Goal: Task Accomplishment & Management: Complete application form

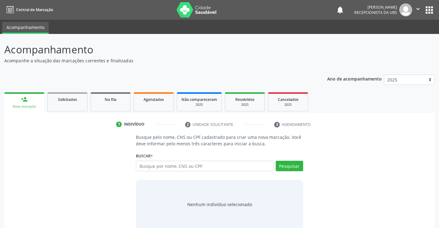
click at [187, 166] on input "text" at bounding box center [204, 165] width 137 height 10
click at [22, 98] on div "person_add" at bounding box center [24, 99] width 7 height 7
click at [33, 106] on div "Nova marcação" at bounding box center [24, 106] width 31 height 5
click at [148, 169] on input "text" at bounding box center [204, 165] width 137 height 10
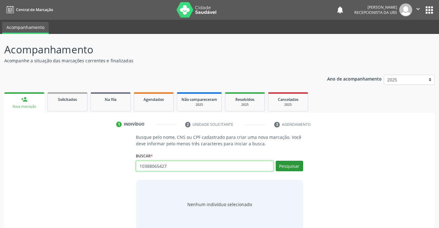
type input "10388065427"
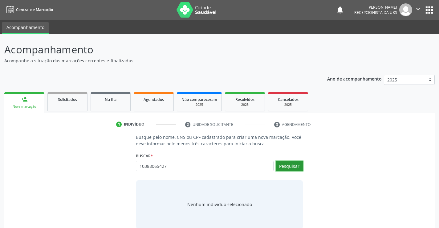
click at [287, 164] on button "Pesquisar" at bounding box center [289, 165] width 27 height 10
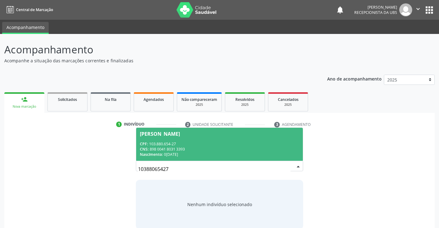
click at [221, 149] on div "CNS: 898 0041 8031 3393" at bounding box center [219, 148] width 159 height 5
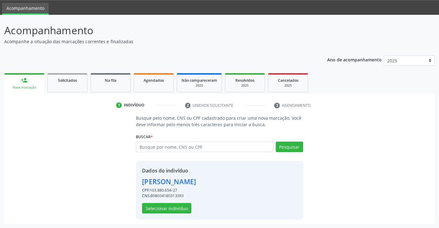
scroll to position [19, 0]
click at [167, 207] on button "Selecionar indivíduo" at bounding box center [166, 207] width 49 height 10
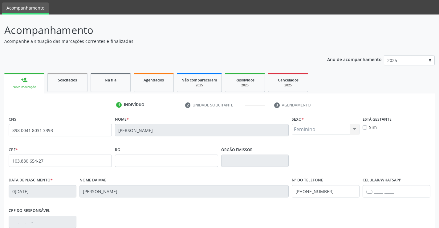
scroll to position [106, 0]
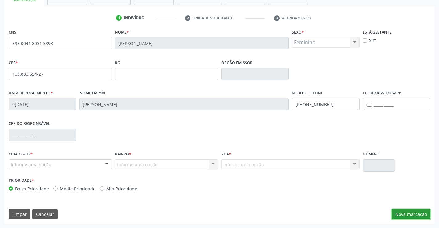
click at [408, 211] on button "Nova marcação" at bounding box center [410, 214] width 39 height 10
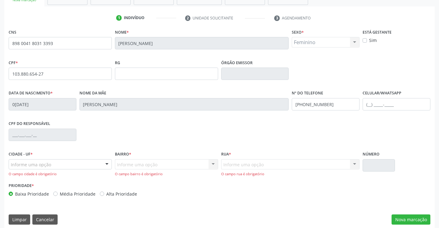
click at [106, 163] on div at bounding box center [106, 164] width 9 height 10
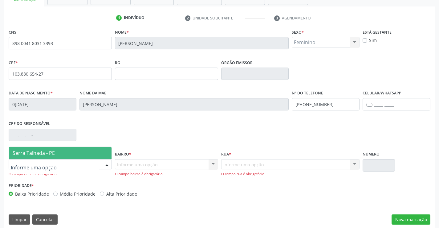
click at [97, 151] on span "Serra Talhada - PE" at bounding box center [60, 153] width 103 height 12
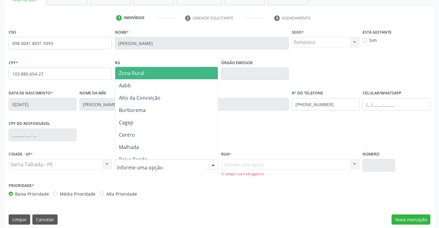
type input "o"
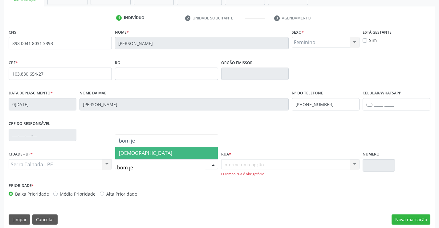
type input "bom jes"
click at [133, 153] on span "[DEMOGRAPHIC_DATA]" at bounding box center [145, 152] width 53 height 7
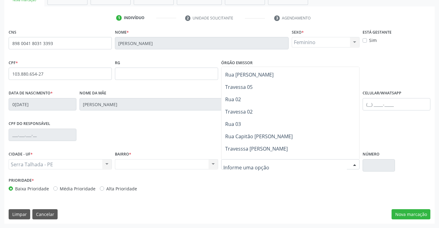
scroll to position [418, 0]
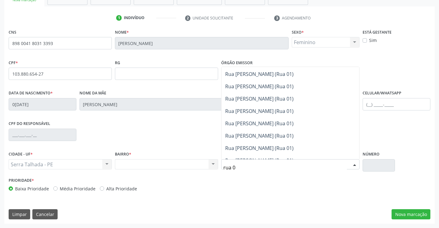
type input "rua 04"
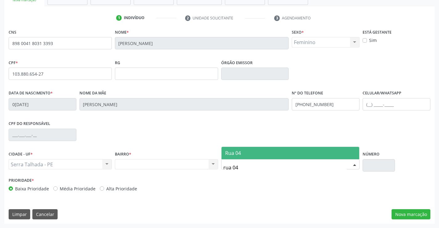
click at [292, 153] on span "Rua 04" at bounding box center [290, 153] width 138 height 12
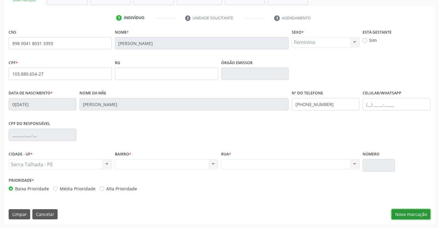
click at [402, 212] on button "Nova marcação" at bounding box center [410, 214] width 39 height 10
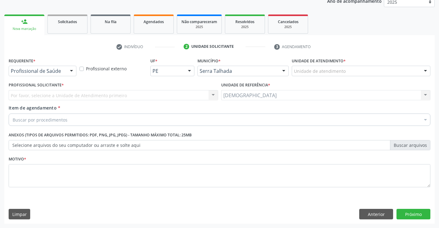
scroll to position [78, 0]
click at [71, 70] on div at bounding box center [71, 71] width 9 height 10
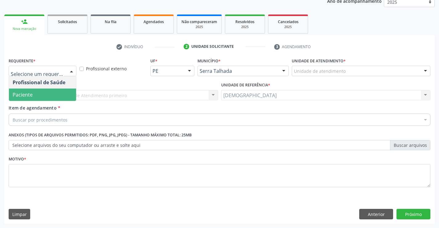
click at [57, 94] on span "Paciente" at bounding box center [42, 94] width 67 height 12
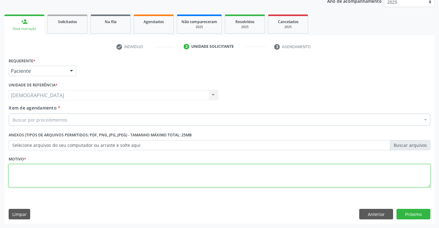
click at [54, 176] on textarea at bounding box center [220, 175] width 422 height 23
type textarea "."
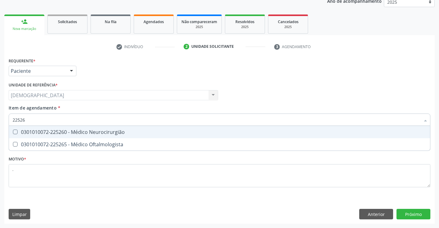
type input "225265"
click at [64, 129] on div "0301010072-225265 - Médico Oftalmologista" at bounding box center [220, 131] width 414 height 5
checkbox Oftalmologista "true"
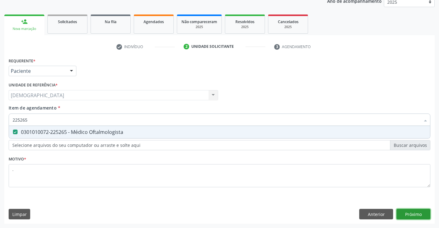
click at [410, 215] on div "Requerente * Paciente Profissional de Saúde Paciente Nenhum resultado encontrad…" at bounding box center [219, 139] width 430 height 167
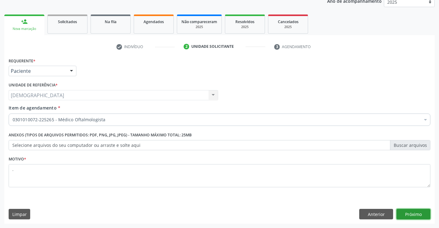
click at [410, 215] on button "Próximo" at bounding box center [413, 214] width 34 height 10
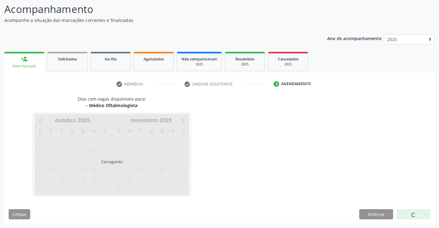
scroll to position [40, 0]
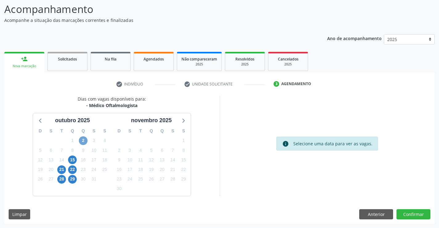
click at [85, 140] on span "2" at bounding box center [83, 140] width 9 height 9
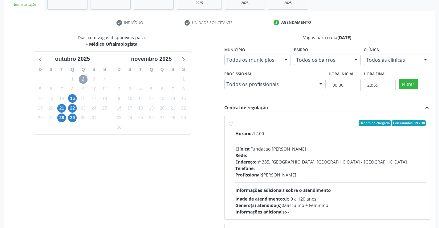
scroll to position [102, 0]
click at [73, 99] on span "15" at bounding box center [72, 98] width 9 height 9
click at [62, 109] on span "21" at bounding box center [61, 107] width 9 height 9
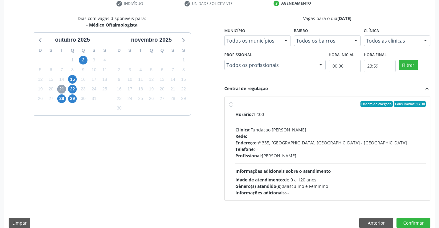
scroll to position [129, 0]
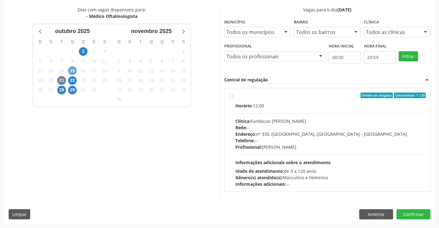
click at [71, 69] on span "15" at bounding box center [72, 70] width 9 height 9
click at [370, 215] on button "Anterior" at bounding box center [376, 214] width 34 height 10
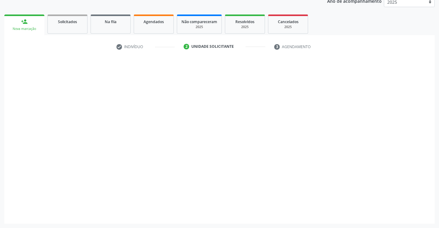
scroll to position [78, 0]
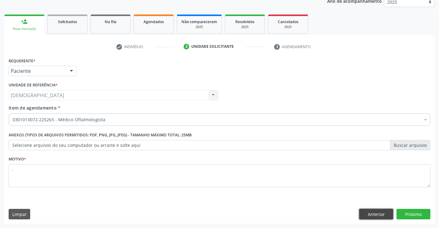
click at [372, 210] on button "Anterior" at bounding box center [376, 214] width 34 height 10
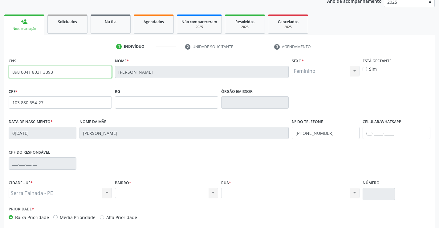
click at [73, 74] on input "898 0041 8031 3393" at bounding box center [60, 72] width 103 height 12
type input "8"
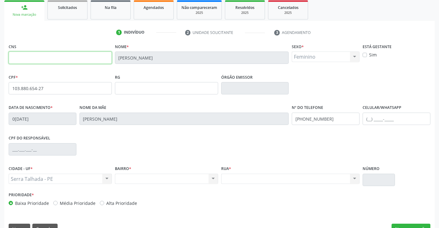
scroll to position [106, 0]
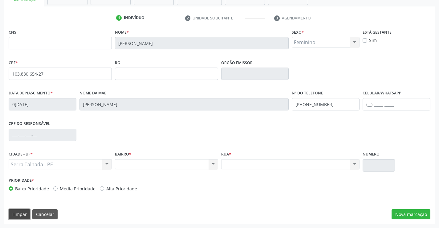
click at [14, 210] on button "Limpar" at bounding box center [20, 214] width 22 height 10
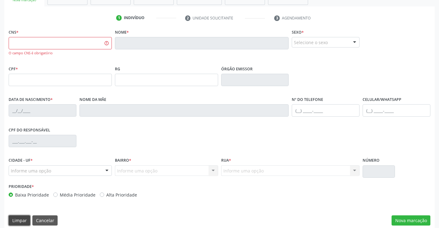
click at [14, 216] on button "Limpar" at bounding box center [20, 220] width 22 height 10
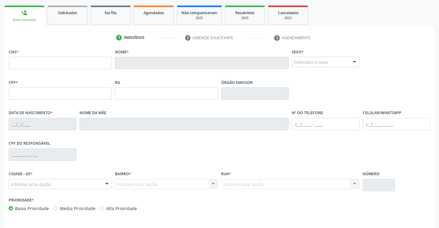
scroll to position [75, 0]
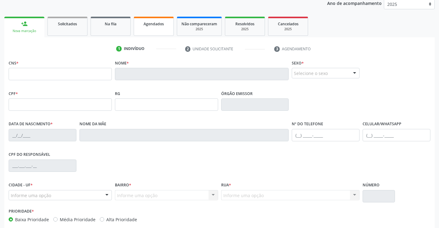
click at [156, 22] on span "Agendados" at bounding box center [154, 23] width 20 height 5
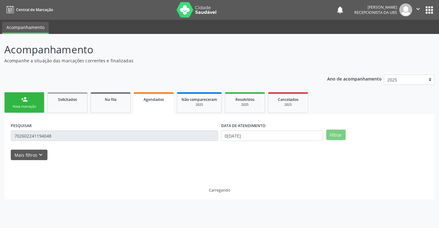
scroll to position [0, 0]
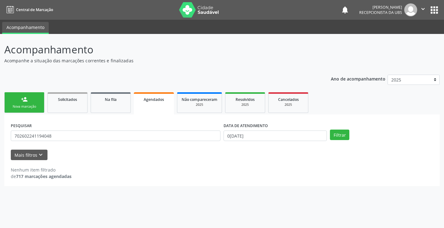
click at [18, 99] on link "person_add Nova marcação" at bounding box center [24, 102] width 40 height 21
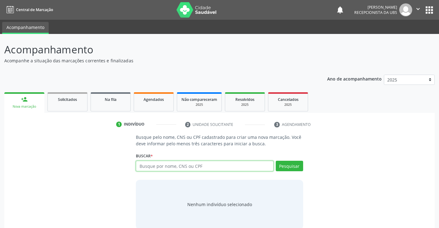
click at [160, 165] on input "text" at bounding box center [204, 165] width 137 height 10
type input "46279484840"
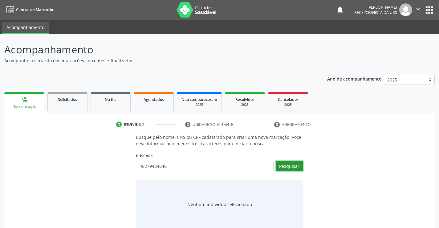
click at [292, 166] on button "Pesquisar" at bounding box center [289, 165] width 27 height 10
type input "46279484840"
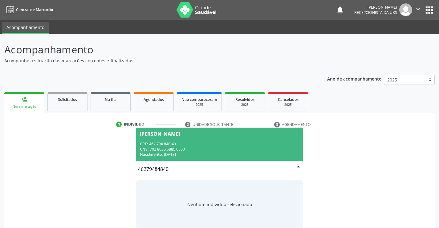
click at [247, 152] on div "Nascimento: 23/09/1997" at bounding box center [219, 154] width 159 height 5
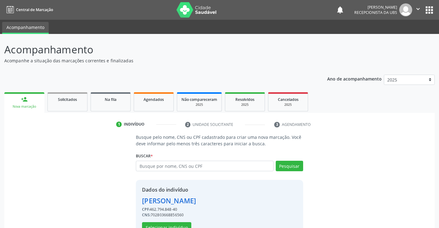
scroll to position [19, 0]
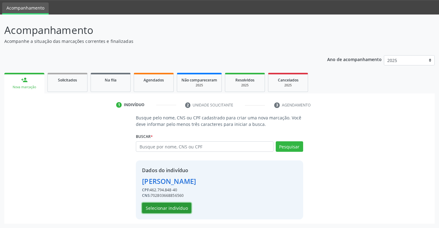
click at [180, 206] on button "Selecionar indivíduo" at bounding box center [166, 207] width 49 height 10
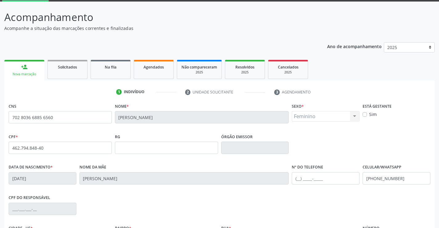
scroll to position [33, 0]
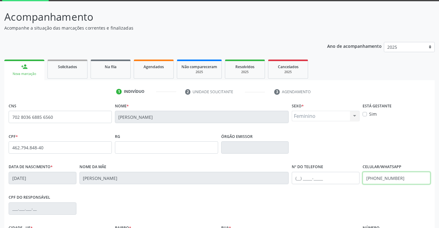
click at [402, 177] on input "(11) 96988-0061" at bounding box center [397, 178] width 68 height 12
type input "("
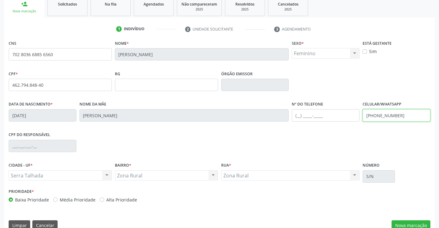
scroll to position [106, 0]
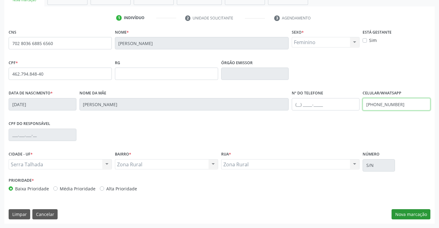
type input "(87) 98841-0836"
click at [416, 213] on button "Nova marcação" at bounding box center [410, 214] width 39 height 10
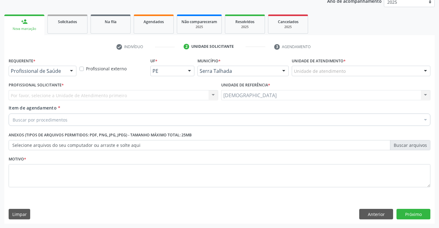
scroll to position [78, 0]
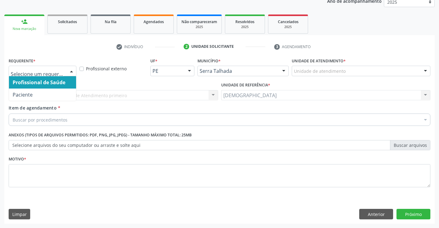
click at [69, 72] on div at bounding box center [71, 71] width 9 height 10
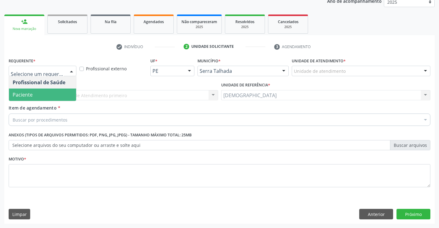
click at [44, 99] on span "Paciente" at bounding box center [42, 94] width 67 height 12
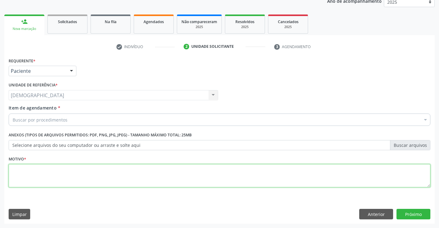
click at [58, 177] on textarea at bounding box center [220, 175] width 422 height 23
type textarea "."
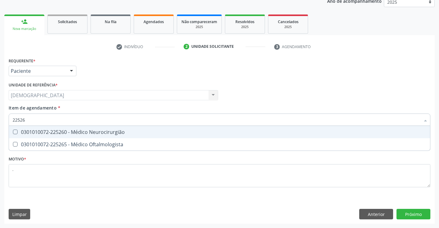
type input "225265"
click at [70, 134] on div "0301010072-225265 - Médico Oftalmologista" at bounding box center [220, 131] width 414 height 5
checkbox Oftalmologista "true"
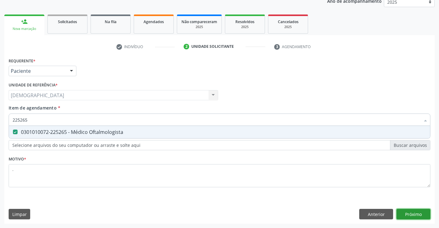
click at [405, 210] on div "Requerente * Paciente Profissional de Saúde Paciente Nenhum resultado encontrad…" at bounding box center [219, 139] width 430 height 167
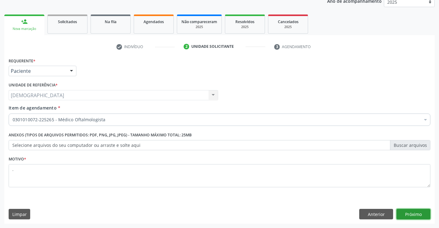
click at [405, 210] on button "Próximo" at bounding box center [413, 214] width 34 height 10
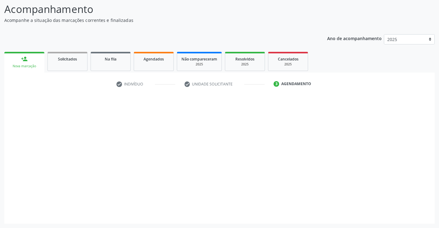
scroll to position [40, 0]
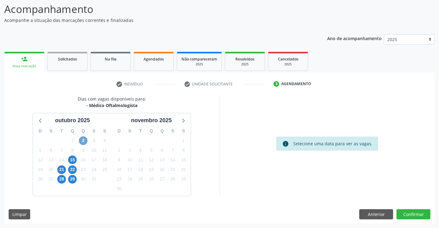
click at [85, 140] on span "2" at bounding box center [83, 140] width 9 height 9
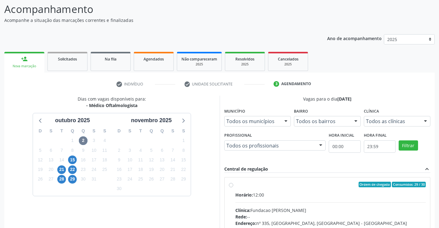
click at [256, 182] on div "Ordem de chegada Consumidos: 29 / 30" at bounding box center [330, 184] width 191 height 6
click at [233, 182] on input "Ordem de chegada Consumidos: 29 / 30 Horário: 12:00 Clínica: Fundacao Altino Ve…" at bounding box center [231, 184] width 4 height 6
radio input "true"
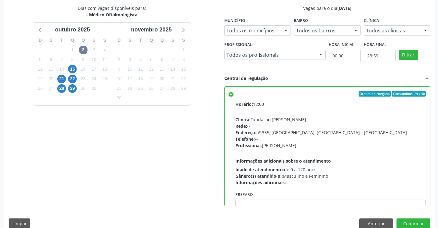
scroll to position [140, 0]
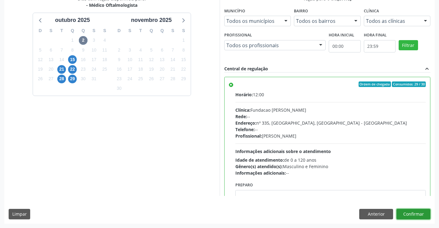
click at [418, 214] on button "Confirmar" at bounding box center [413, 214] width 34 height 10
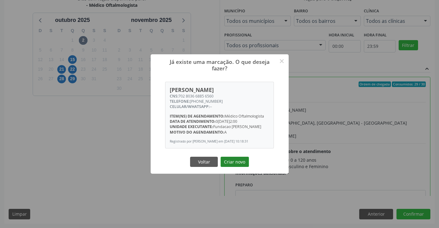
click at [237, 163] on button "Criar novo" at bounding box center [235, 161] width 28 height 10
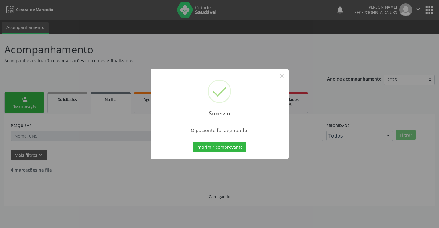
scroll to position [0, 0]
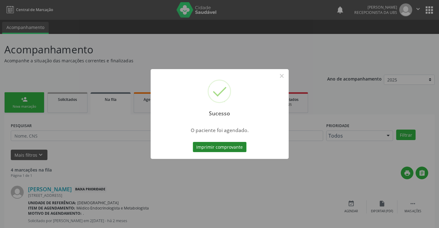
click at [208, 148] on button "Imprimir comprovante" at bounding box center [220, 147] width 54 height 10
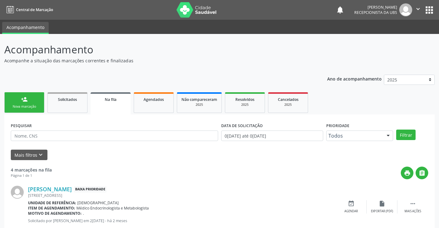
click at [30, 102] on link "person_add Nova marcação" at bounding box center [24, 102] width 40 height 21
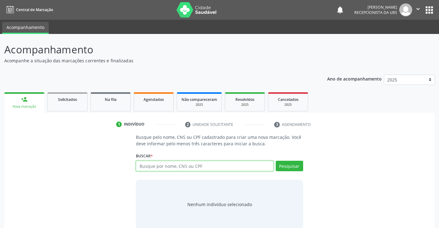
click at [168, 166] on input "text" at bounding box center [204, 165] width 137 height 10
type input "46279484840"
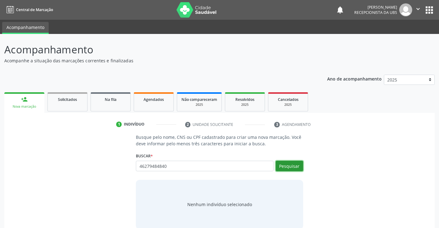
click at [285, 165] on button "Pesquisar" at bounding box center [289, 165] width 27 height 10
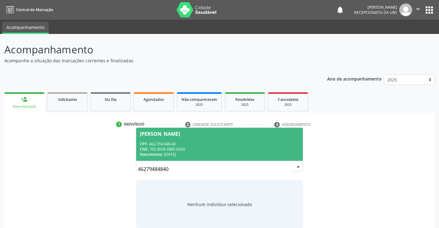
click at [164, 131] on div "Aline Tobias dos Santos" at bounding box center [160, 133] width 40 height 5
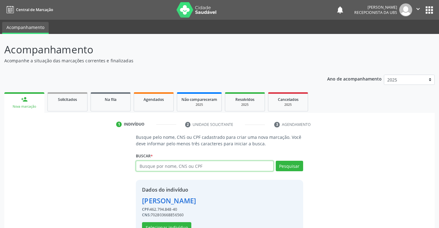
click at [143, 162] on input "text" at bounding box center [204, 165] width 137 height 10
type input "07447624489"
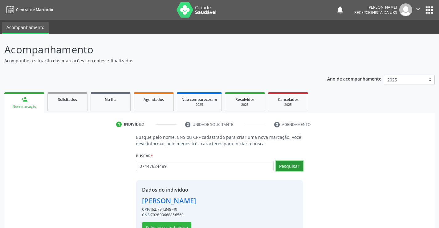
click at [297, 166] on button "Pesquisar" at bounding box center [289, 165] width 27 height 10
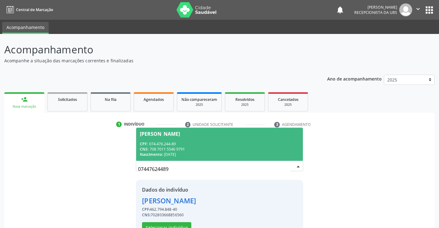
click at [205, 149] on div "CNS: 708 7011 5546 9791" at bounding box center [219, 148] width 159 height 5
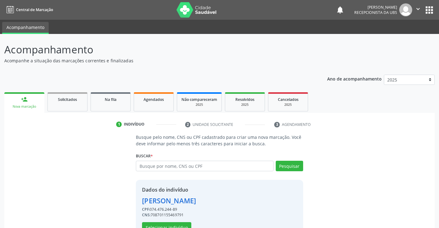
scroll to position [19, 0]
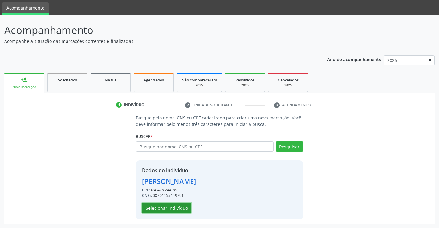
click at [172, 211] on button "Selecionar indivíduo" at bounding box center [166, 207] width 49 height 10
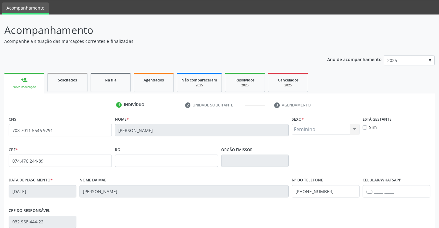
click at [169, 207] on div "CPF do responsável 032.968.444-22" at bounding box center [219, 221] width 425 height 30
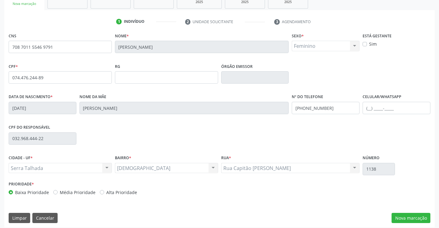
scroll to position [106, 0]
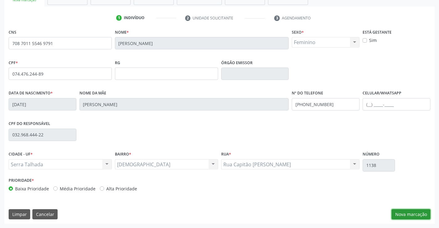
click at [410, 212] on button "Nova marcação" at bounding box center [410, 214] width 39 height 10
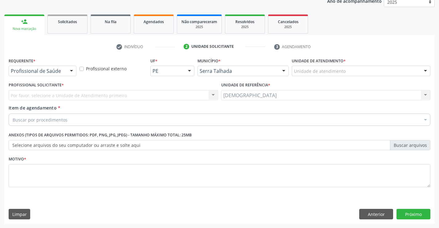
scroll to position [78, 0]
click at [70, 69] on div at bounding box center [71, 71] width 9 height 10
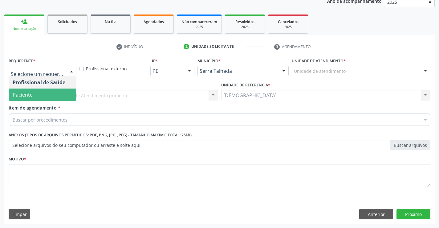
click at [57, 91] on span "Paciente" at bounding box center [42, 94] width 67 height 12
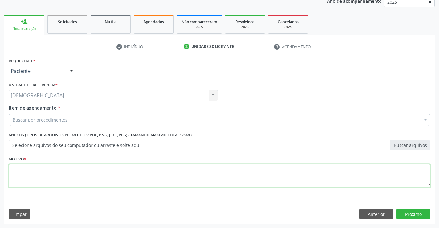
click at [54, 177] on textarea at bounding box center [220, 175] width 422 height 23
type textarea "."
click at [101, 120] on div "Buscar por procedimentos" at bounding box center [220, 119] width 422 height 12
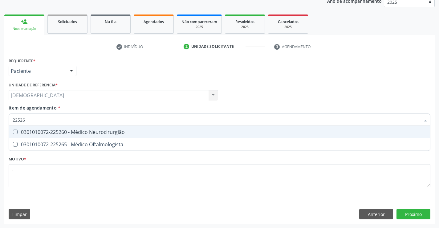
type input "225265"
click at [112, 132] on div "0301010072-225265 - Médico Oftalmologista" at bounding box center [220, 131] width 414 height 5
checkbox Oftalmologista "true"
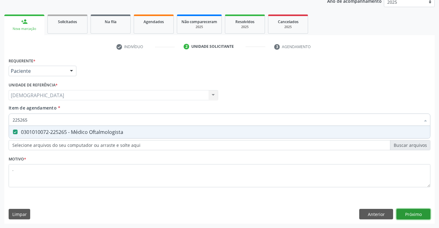
click at [401, 212] on div "Requerente * Paciente Profissional de Saúde Paciente Nenhum resultado encontrad…" at bounding box center [219, 139] width 430 height 167
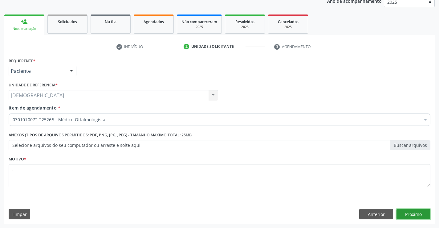
click at [409, 217] on button "Próximo" at bounding box center [413, 214] width 34 height 10
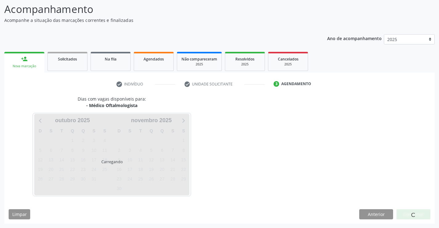
scroll to position [40, 0]
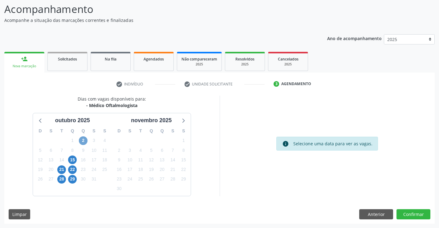
click at [83, 140] on span "2" at bounding box center [83, 140] width 9 height 9
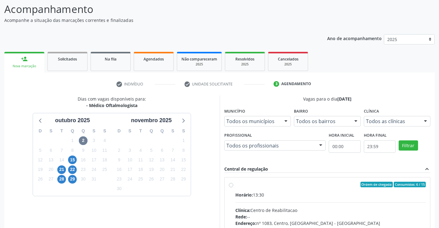
click at [245, 189] on label "Ordem de chegada Consumidos: 6 / 15 Horário: 13:30 Clínica: Centro de Reabilita…" at bounding box center [330, 228] width 191 height 95
click at [233, 187] on input "Ordem de chegada Consumidos: 6 / 15 Horário: 13:30 Clínica: Centro de Reabilita…" at bounding box center [231, 184] width 4 height 6
radio input "true"
click at [262, 189] on label "Ordem de chegada Consumidos: 6 / 15 Horário: 13:30 Clínica: Centro de Reabilita…" at bounding box center [330, 228] width 191 height 95
click at [233, 187] on input "Ordem de chegada Consumidos: 6 / 15 Horário: 13:30 Clínica: Centro de Reabilita…" at bounding box center [231, 184] width 4 height 6
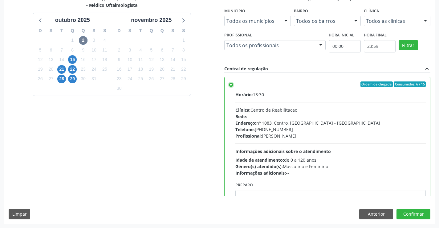
scroll to position [30, 0]
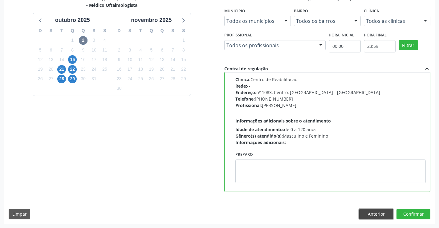
click at [375, 211] on button "Anterior" at bounding box center [376, 214] width 34 height 10
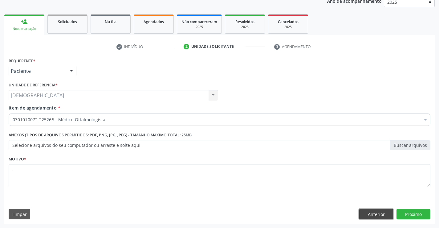
click at [376, 214] on button "Anterior" at bounding box center [376, 214] width 34 height 10
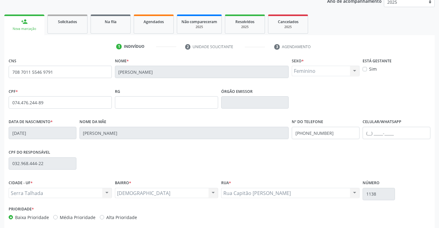
scroll to position [106, 0]
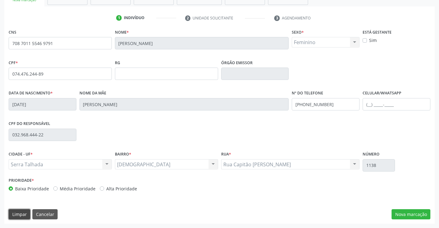
click at [12, 212] on button "Limpar" at bounding box center [20, 214] width 22 height 10
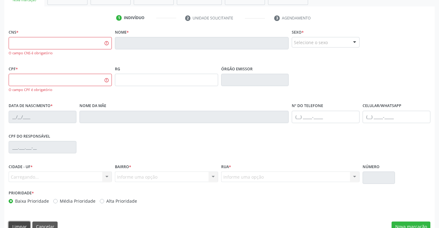
scroll to position [119, 0]
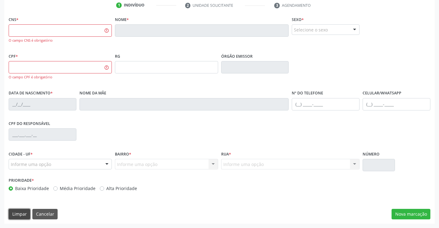
click at [23, 215] on button "Limpar" at bounding box center [20, 214] width 22 height 10
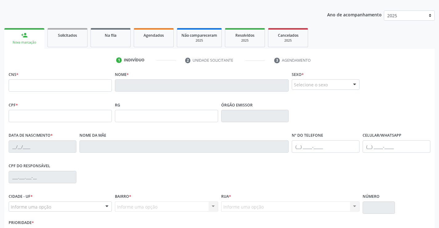
scroll to position [45, 0]
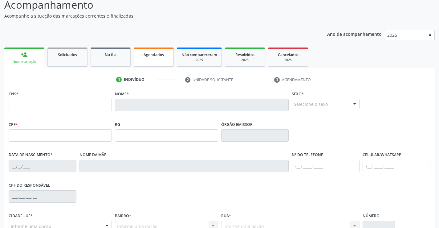
click at [147, 55] on span "Agendados" at bounding box center [154, 54] width 20 height 5
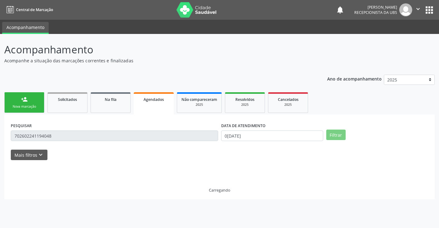
scroll to position [0, 0]
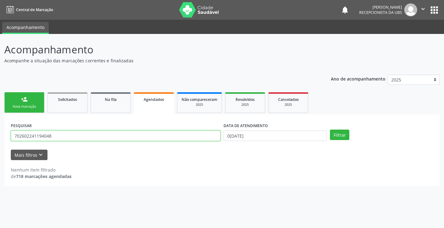
click at [133, 136] on input "702602241194048" at bounding box center [115, 135] width 209 height 10
click at [145, 94] on link "Agendados" at bounding box center [154, 103] width 40 height 22
click at [142, 105] on link "Agendados" at bounding box center [154, 103] width 40 height 22
click at [120, 137] on input "702602241194048" at bounding box center [115, 135] width 209 height 10
type input "7"
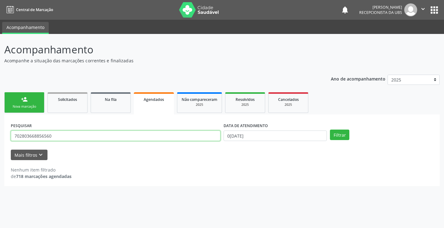
type input "702803668856560"
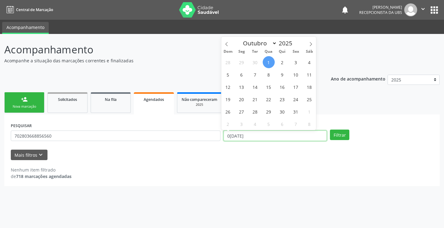
click at [260, 132] on input "01/10/2025" at bounding box center [274, 135] width 103 height 10
click at [257, 134] on input "01/10/2025" at bounding box center [274, 135] width 103 height 10
click at [338, 133] on button "Filtrar" at bounding box center [339, 134] width 19 height 10
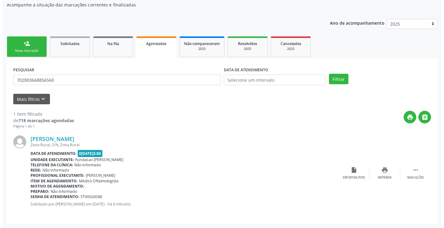
scroll to position [56, 0]
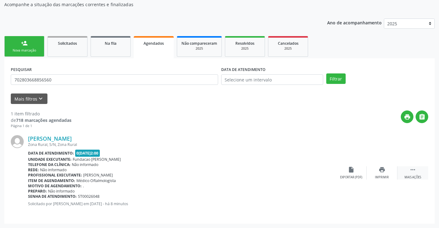
click at [413, 171] on icon "" at bounding box center [412, 169] width 7 height 7
click at [347, 167] on div "cancel Cancelar" at bounding box center [351, 172] width 31 height 13
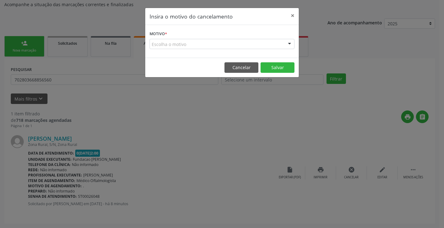
click at [284, 43] on div "Escolha o motivo Outro Médico - Participação em eventos (ex: congresso) Médico …" at bounding box center [221, 44] width 145 height 10
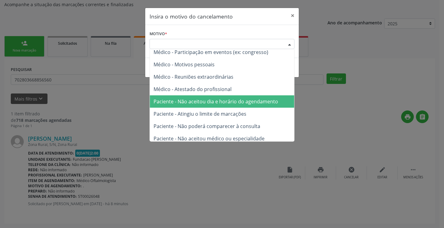
scroll to position [0, 0]
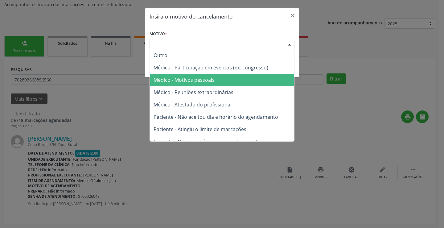
click at [220, 79] on span "Médico - Motivos pessoais" at bounding box center [222, 80] width 144 height 12
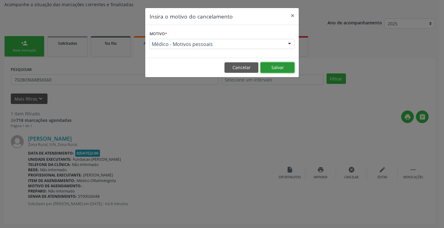
click at [282, 68] on button "Salvar" at bounding box center [277, 67] width 34 height 10
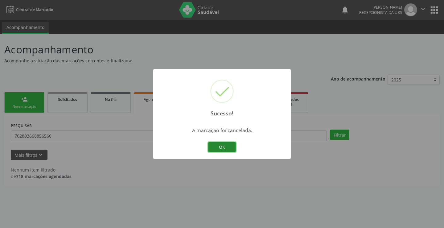
click at [215, 149] on button "OK" at bounding box center [222, 147] width 28 height 10
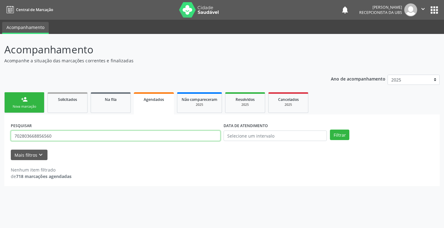
click at [55, 136] on input "702803668856560" at bounding box center [115, 135] width 209 height 10
type input "7"
type input "1"
type input "702803668856560"
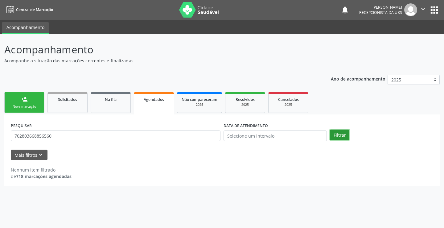
click at [338, 136] on button "Filtrar" at bounding box center [339, 134] width 19 height 10
click at [36, 103] on link "person_add Nova marcação" at bounding box center [24, 102] width 40 height 21
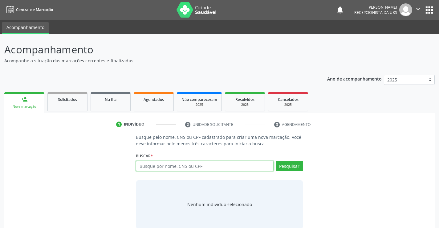
click at [149, 163] on input "text" at bounding box center [204, 165] width 137 height 10
type input "702803668856560"
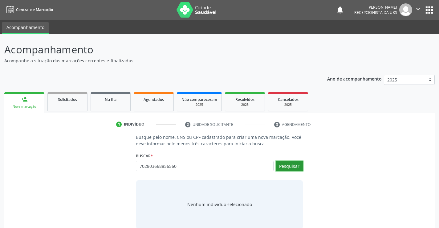
click at [285, 161] on button "Pesquisar" at bounding box center [289, 165] width 27 height 10
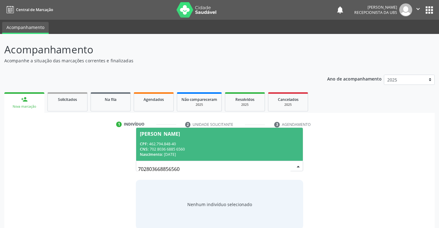
click at [187, 138] on span "Aline Tobias dos Santos CPF: 462.794.848-40 CNS: 702 8036 6885 6560 Nascimento:…" at bounding box center [219, 144] width 166 height 33
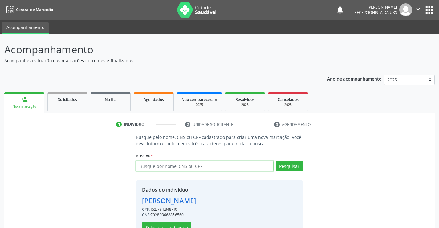
click at [168, 168] on input "text" at bounding box center [204, 165] width 137 height 10
type input "10388065427"
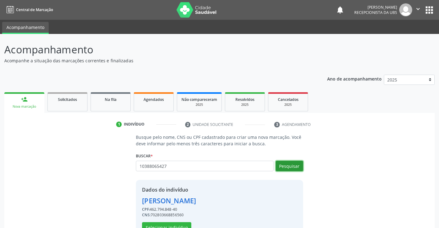
click at [283, 167] on button "Pesquisar" at bounding box center [289, 165] width 27 height 10
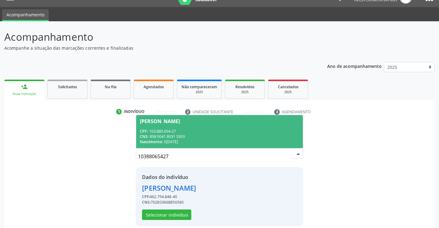
scroll to position [19, 0]
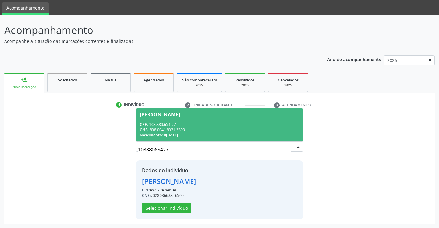
click at [241, 133] on div "Nascimento: 01/02/2007" at bounding box center [219, 134] width 159 height 5
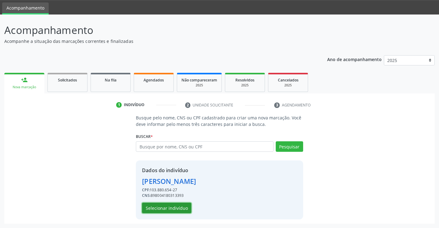
click at [176, 209] on button "Selecionar indivíduo" at bounding box center [166, 207] width 49 height 10
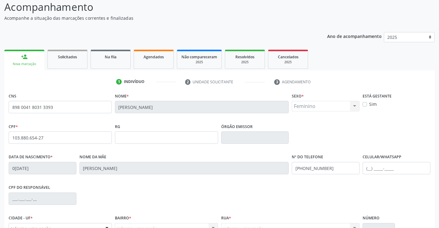
scroll to position [106, 0]
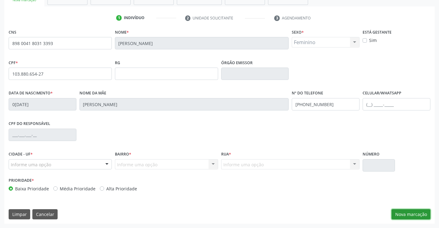
click at [408, 215] on button "Nova marcação" at bounding box center [410, 214] width 39 height 10
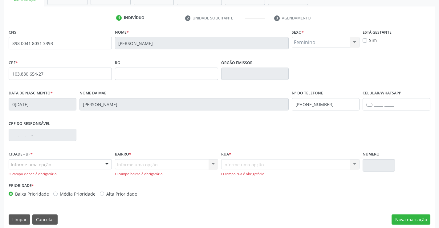
click at [104, 164] on div at bounding box center [106, 164] width 9 height 10
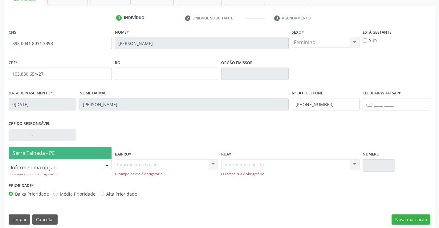
click at [73, 157] on span "Serra Talhada - PE" at bounding box center [60, 153] width 103 height 12
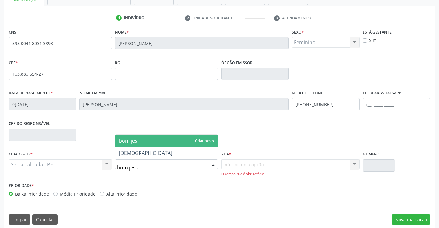
type input "bom jesus"
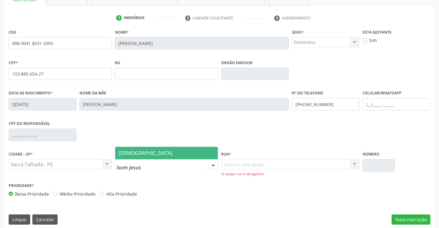
click at [128, 151] on span "[DEMOGRAPHIC_DATA]" at bounding box center [145, 152] width 53 height 7
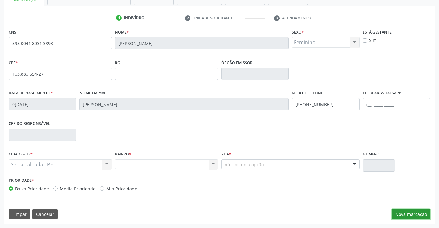
click at [408, 215] on button "Nova marcação" at bounding box center [410, 214] width 39 height 10
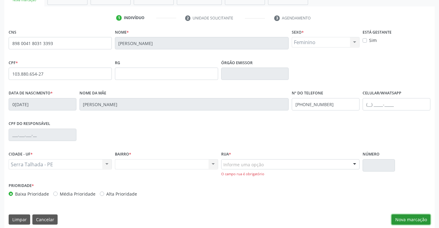
click at [424, 217] on button "Nova marcação" at bounding box center [410, 219] width 39 height 10
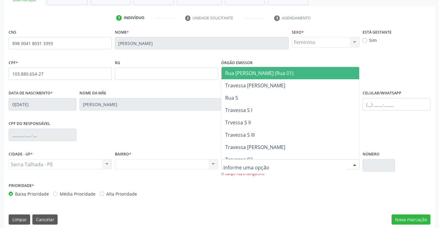
click at [298, 165] on div at bounding box center [290, 164] width 139 height 10
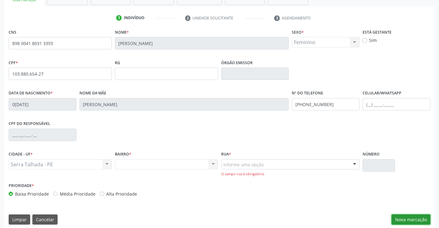
click at [401, 218] on button "Nova marcação" at bounding box center [410, 219] width 39 height 10
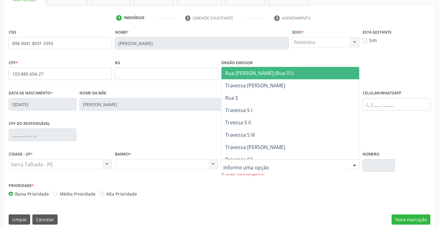
click at [332, 165] on div at bounding box center [290, 164] width 139 height 10
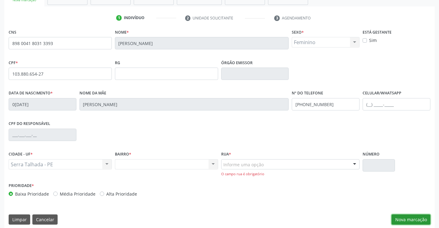
click at [399, 219] on button "Nova marcação" at bounding box center [410, 219] width 39 height 10
click at [310, 164] on div "Informe uma opção" at bounding box center [290, 164] width 139 height 10
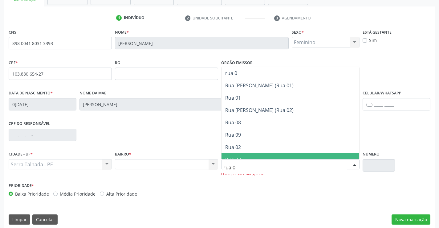
type input "rua 04"
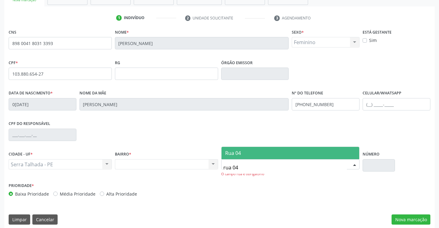
click at [321, 152] on span "Rua 04" at bounding box center [290, 153] width 138 height 12
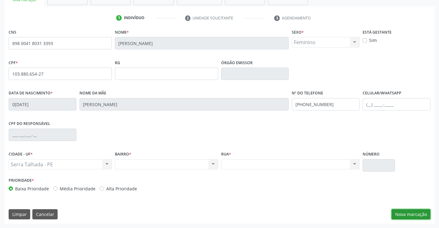
click at [404, 213] on button "Nova marcação" at bounding box center [410, 214] width 39 height 10
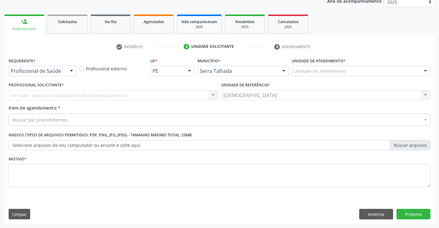
scroll to position [78, 0]
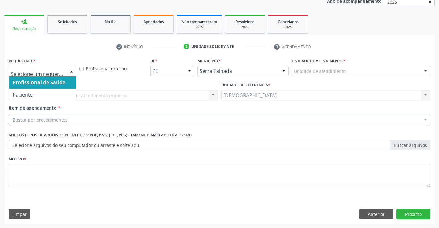
click at [70, 70] on div at bounding box center [71, 71] width 9 height 10
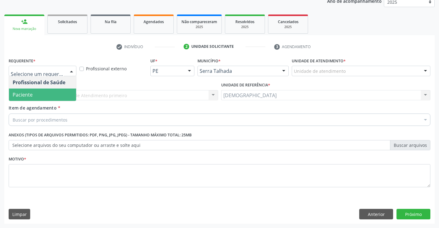
click at [42, 91] on span "Paciente" at bounding box center [42, 94] width 67 height 12
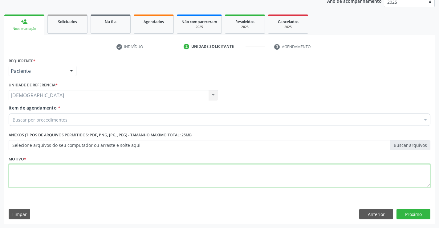
click at [33, 179] on textarea at bounding box center [220, 175] width 422 height 23
type textarea "."
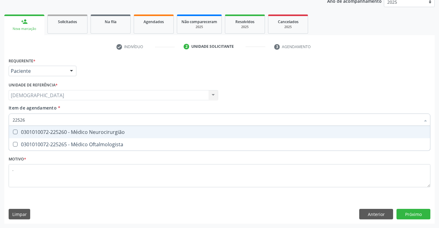
type input "225265"
click at [54, 132] on div "0301010072-225265 - Médico Oftalmologista" at bounding box center [220, 131] width 414 height 5
checkbox Oftalmologista "true"
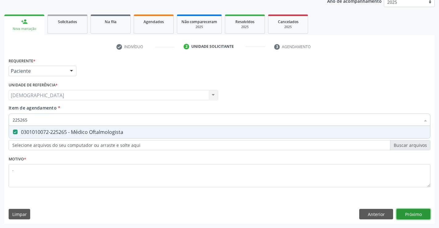
click at [418, 211] on div "Requerente * Paciente Profissional de Saúde Paciente Nenhum resultado encontrad…" at bounding box center [219, 139] width 430 height 167
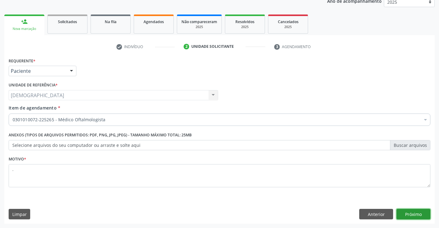
click at [414, 211] on button "Próximo" at bounding box center [413, 214] width 34 height 10
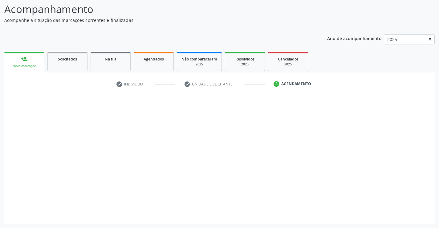
scroll to position [40, 0]
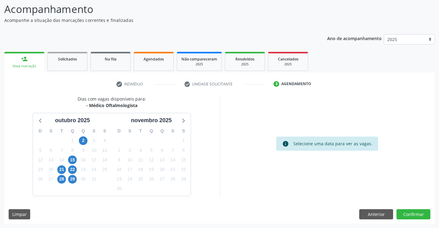
click at [79, 137] on div "2" at bounding box center [83, 141] width 9 height 10
click at [81, 140] on span "2" at bounding box center [83, 140] width 9 height 9
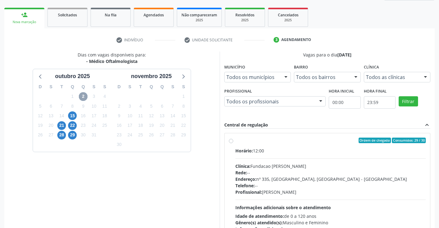
scroll to position [87, 0]
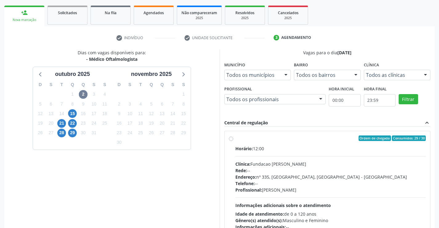
click at [291, 136] on div "Ordem de chegada Consumidos: 29 / 30" at bounding box center [330, 138] width 191 height 6
click at [233, 136] on input "Ordem de chegada Consumidos: 29 / 30 Horário: 12:00 Clínica: Fundacao Altino Ve…" at bounding box center [231, 138] width 4 height 6
radio input "true"
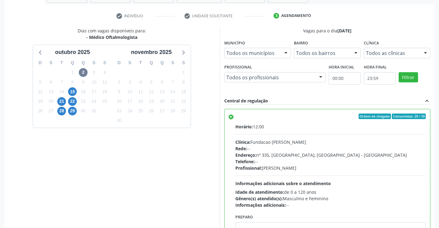
scroll to position [140, 0]
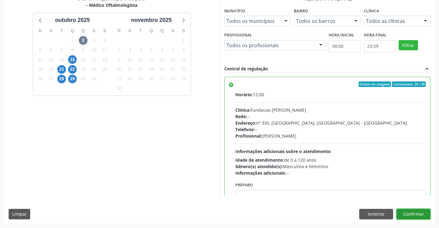
click at [401, 211] on button "Confirmar" at bounding box center [413, 214] width 34 height 10
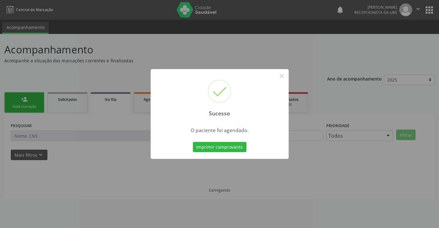
scroll to position [0, 0]
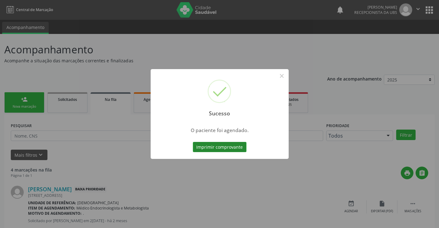
click at [199, 147] on button "Imprimir comprovante" at bounding box center [220, 147] width 54 height 10
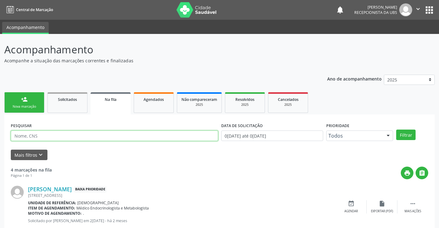
click at [26, 133] on input "text" at bounding box center [114, 135] width 207 height 10
click at [35, 98] on link "person_add Nova marcação" at bounding box center [24, 102] width 40 height 21
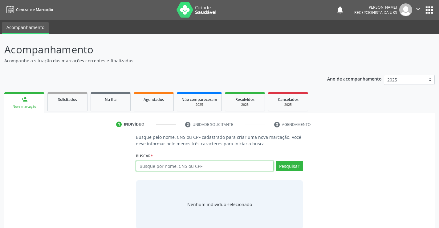
click at [176, 168] on input "text" at bounding box center [204, 165] width 137 height 10
type input "46279484840"
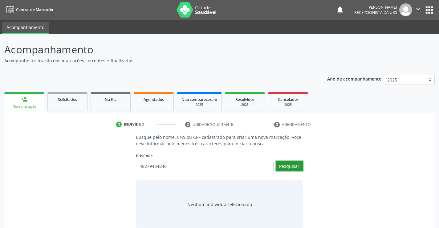
click at [290, 164] on button "Pesquisar" at bounding box center [289, 165] width 27 height 10
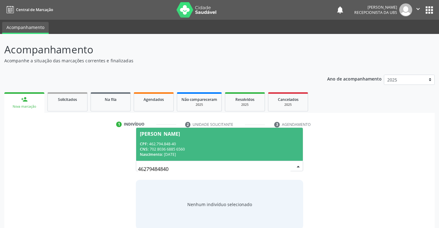
click at [198, 161] on div "46279484840 Aline Tobias dos Santos CPF: 462.794.848-40 CNS: 702 8036 6885 6560…" at bounding box center [219, 167] width 167 height 15
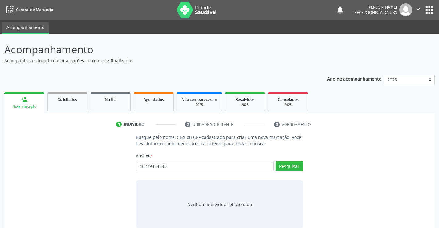
scroll to position [10, 0]
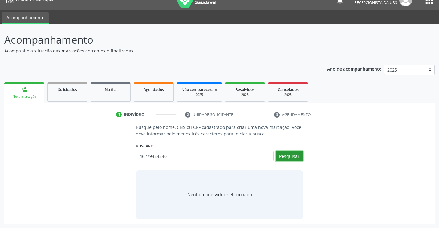
click at [290, 153] on button "Pesquisar" at bounding box center [289, 156] width 27 height 10
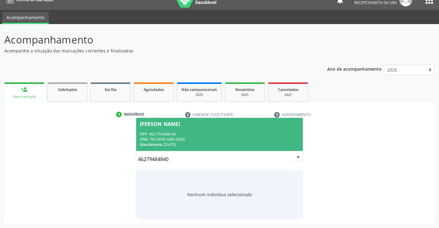
click at [180, 126] on div "Aline Tobias dos Santos" at bounding box center [160, 123] width 40 height 5
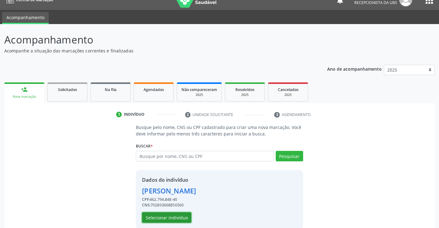
click at [157, 216] on button "Selecionar indivíduo" at bounding box center [166, 217] width 49 height 10
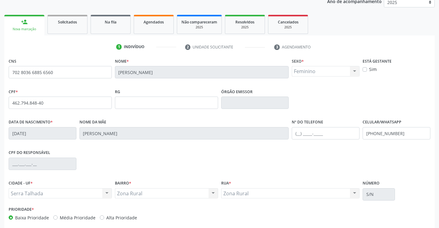
scroll to position [106, 0]
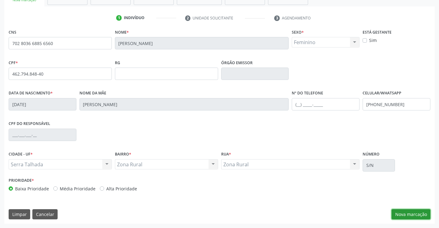
click at [408, 214] on button "Nova marcação" at bounding box center [410, 214] width 39 height 10
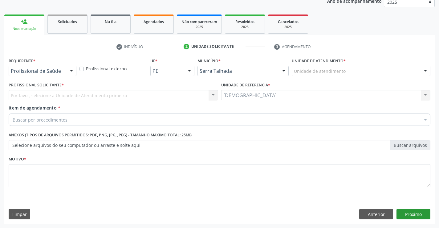
scroll to position [78, 0]
click at [71, 70] on div at bounding box center [71, 71] width 9 height 10
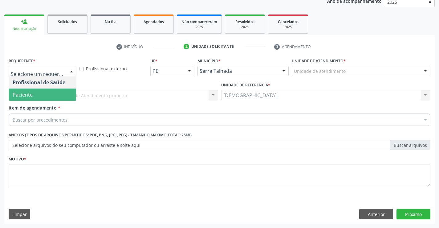
click at [44, 96] on span "Paciente" at bounding box center [42, 94] width 67 height 12
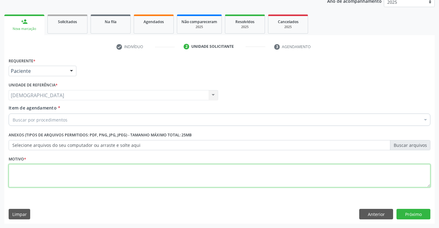
click at [35, 177] on textarea at bounding box center [220, 175] width 422 height 23
type textarea "."
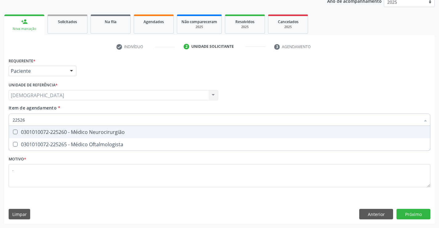
type input "225265"
click at [43, 129] on div "0301010072-225265 - Médico Oftalmologista" at bounding box center [220, 131] width 414 height 5
checkbox Oftalmologista "true"
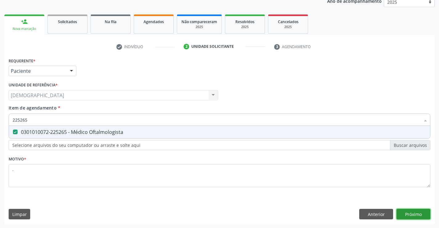
click at [409, 216] on div "Requerente * Paciente Profissional de Saúde Paciente Nenhum resultado encontrad…" at bounding box center [219, 139] width 430 height 167
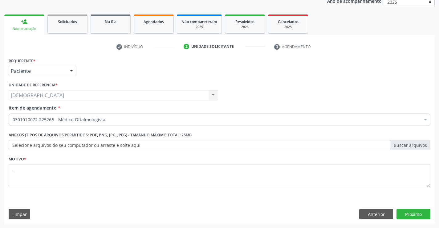
click at [71, 69] on div at bounding box center [71, 71] width 9 height 10
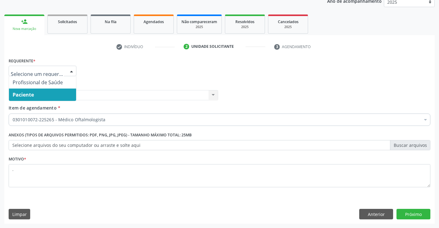
click at [46, 97] on span "Paciente" at bounding box center [42, 94] width 67 height 12
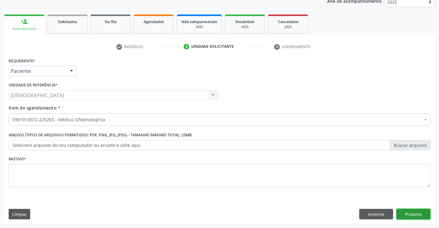
click at [416, 211] on button "Próximo" at bounding box center [413, 214] width 34 height 10
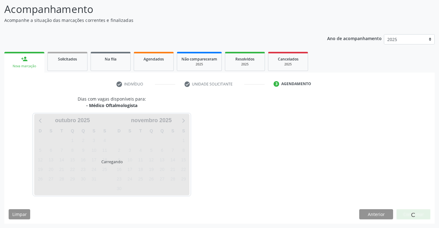
scroll to position [40, 0]
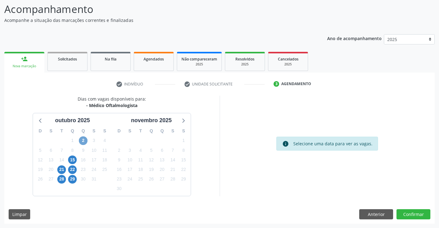
click at [87, 138] on span "2" at bounding box center [83, 140] width 9 height 9
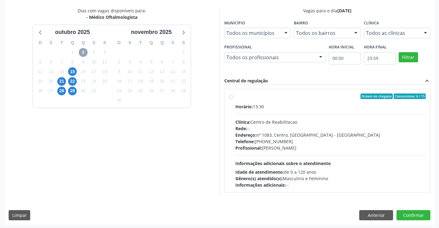
scroll to position [129, 0]
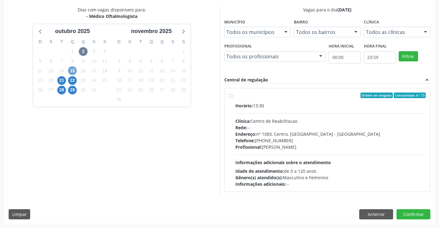
click at [71, 70] on span "15" at bounding box center [72, 70] width 9 height 9
click at [263, 99] on label "Ordem de chegada Consumidos: 16 / 30 Horário: 12:00 Clínica: Fundacao Altino Ve…" at bounding box center [330, 139] width 191 height 95
click at [233, 98] on input "Ordem de chegada Consumidos: 16 / 30 Horário: 12:00 Clínica: Fundacao Altino Ve…" at bounding box center [231, 95] width 4 height 6
radio input "true"
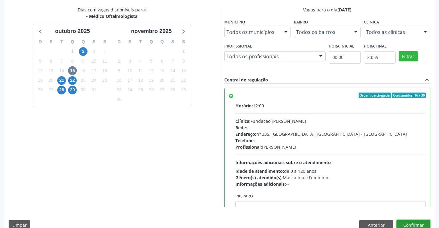
click at [401, 222] on button "Confirmar" at bounding box center [413, 225] width 34 height 10
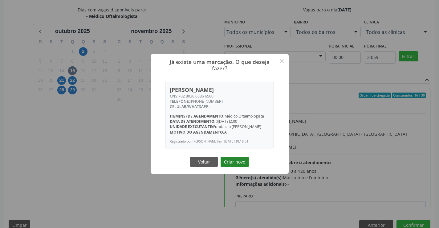
click at [243, 164] on button "Criar novo" at bounding box center [235, 161] width 28 height 10
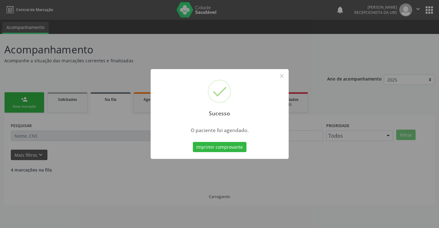
scroll to position [0, 0]
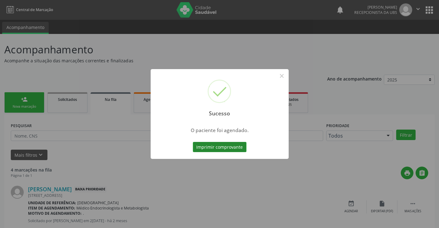
click at [200, 145] on button "Imprimir comprovante" at bounding box center [220, 147] width 54 height 10
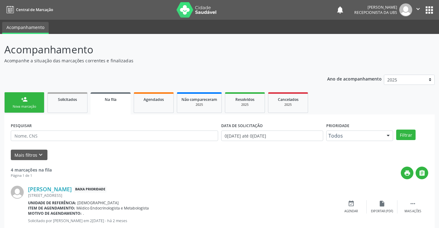
click at [30, 102] on link "person_add Nova marcação" at bounding box center [24, 102] width 40 height 21
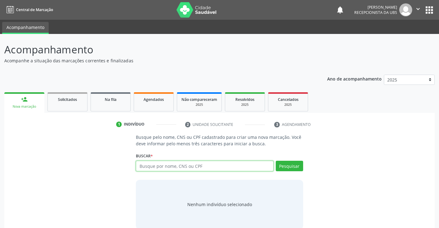
click at [181, 167] on input "text" at bounding box center [204, 165] width 137 height 10
click at [153, 164] on input "text" at bounding box center [204, 165] width 137 height 10
type input "708701155469791"
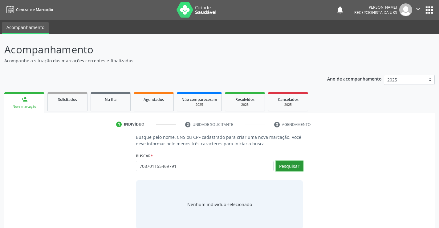
click at [289, 165] on button "Pesquisar" at bounding box center [289, 165] width 27 height 10
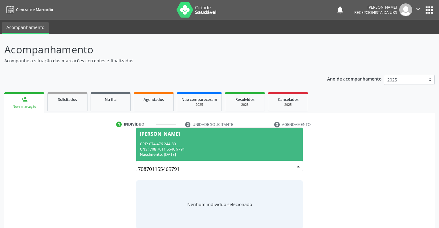
click at [244, 147] on div "CNS: 708 7011 5546 9791" at bounding box center [219, 148] width 159 height 5
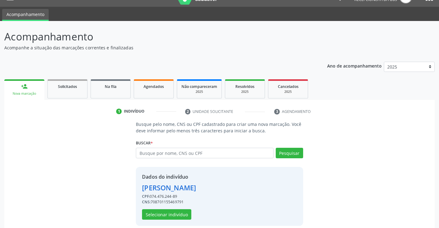
scroll to position [19, 0]
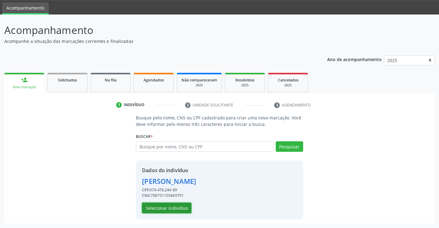
click at [183, 208] on button "Selecionar indivíduo" at bounding box center [166, 207] width 49 height 10
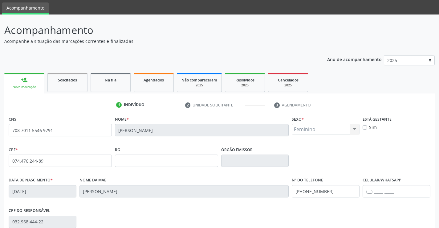
scroll to position [106, 0]
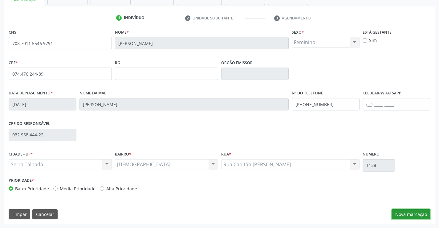
click at [400, 210] on button "Nova marcação" at bounding box center [410, 214] width 39 height 10
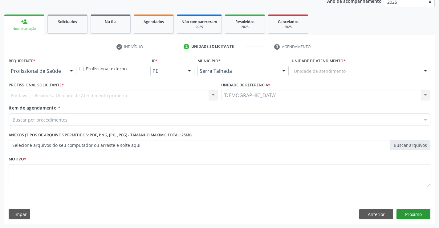
scroll to position [78, 0]
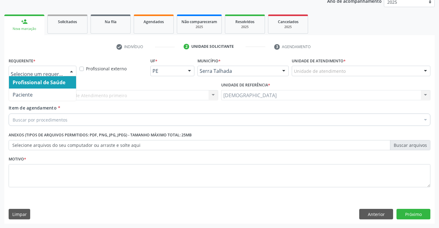
click at [71, 71] on div at bounding box center [71, 71] width 9 height 10
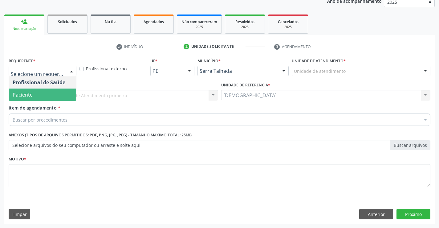
click at [46, 97] on span "Paciente" at bounding box center [42, 94] width 67 height 12
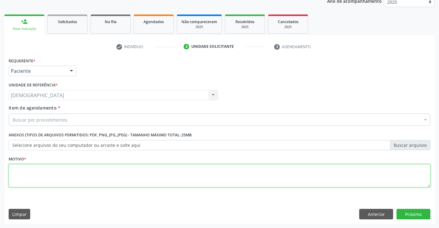
click at [47, 180] on textarea at bounding box center [220, 175] width 422 height 23
type textarea "."
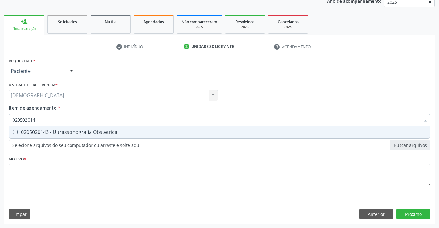
type input "0205020143"
click at [63, 129] on div "0205020143 - Ultrassonografia Obstetrica" at bounding box center [220, 131] width 414 height 5
checkbox Obstetrica "true"
type input "0205020"
checkbox Obstetrica "false"
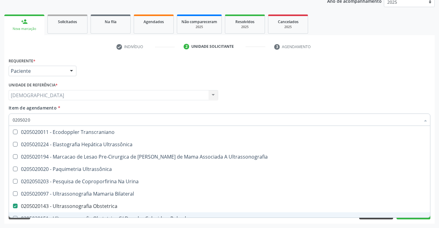
type input "020502"
checkbox Obstetrica "false"
checkbox Calcanhar "true"
type input "0"
checkbox Calcanhar "false"
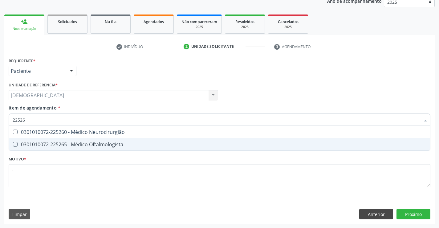
type input "225265"
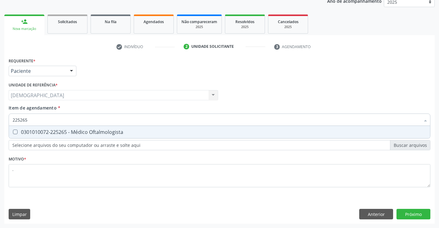
click at [138, 129] on div "0301010072-225265 - Médico Oftalmologista" at bounding box center [220, 131] width 414 height 5
checkbox Oftalmologista "true"
click at [416, 213] on div "Requerente * Paciente Profissional de Saúde Paciente Nenhum resultado encontrad…" at bounding box center [219, 139] width 430 height 167
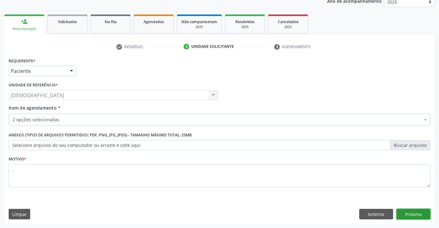
click at [412, 209] on button "Próximo" at bounding box center [413, 214] width 34 height 10
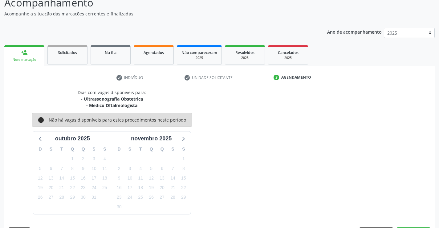
scroll to position [65, 0]
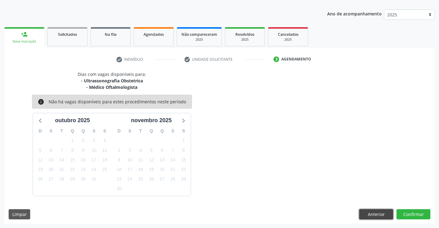
click at [378, 217] on button "Anterior" at bounding box center [376, 214] width 34 height 10
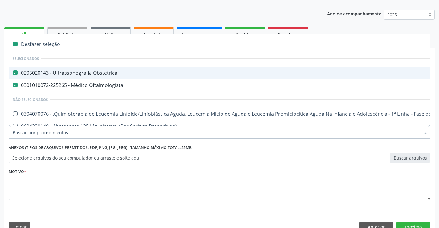
click at [426, 133] on div at bounding box center [425, 133] width 9 height 10
click at [161, 75] on div "0205020143 - Ultrassonografia Obstetrica" at bounding box center [253, 72] width 480 height 5
checkbox Obstetrica "false"
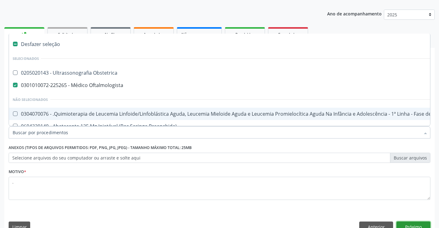
click at [412, 227] on button "Próximo" at bounding box center [413, 226] width 34 height 10
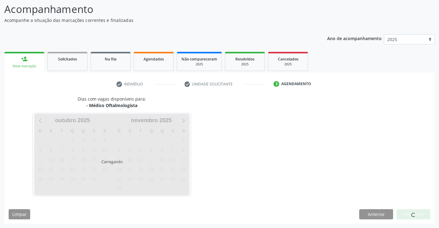
scroll to position [40, 0]
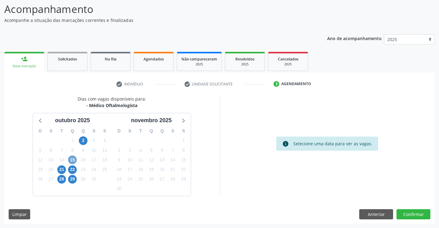
click at [70, 160] on span "15" at bounding box center [72, 159] width 9 height 9
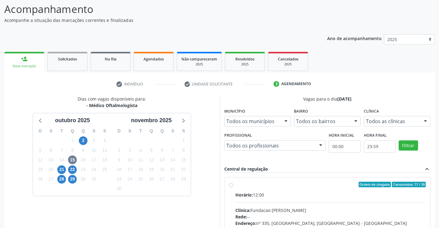
click at [283, 188] on label "Ordem de chegada Consumidos: 17 / 30 Horário: 12:00 Clínica: Fundacao Altino Ve…" at bounding box center [330, 228] width 191 height 95
click at [233, 187] on input "Ordem de chegada Consumidos: 17 / 30 Horário: 12:00 Clínica: Fundacao Altino Ve…" at bounding box center [231, 184] width 4 height 6
radio input "true"
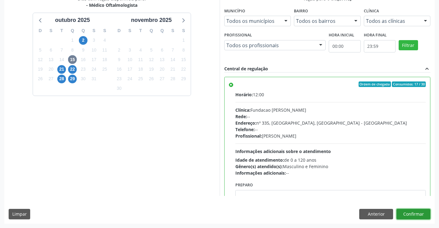
click at [415, 215] on button "Confirmar" at bounding box center [413, 214] width 34 height 10
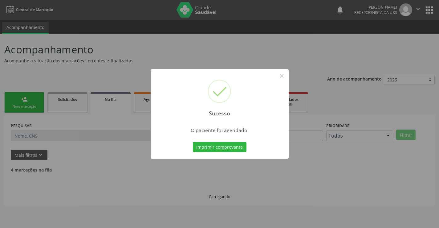
scroll to position [0, 0]
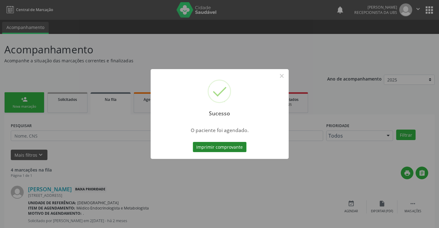
click at [221, 144] on button "Imprimir comprovante" at bounding box center [220, 147] width 54 height 10
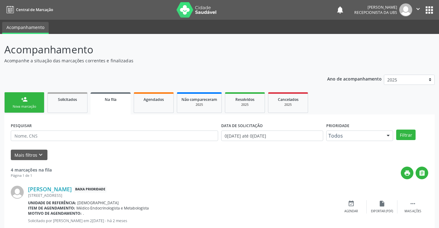
click at [17, 103] on link "person_add Nova marcação" at bounding box center [24, 102] width 40 height 21
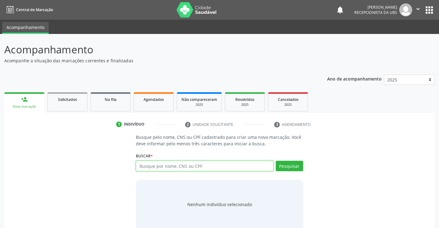
click at [216, 168] on input "text" at bounding box center [204, 165] width 137 height 10
type input "39"
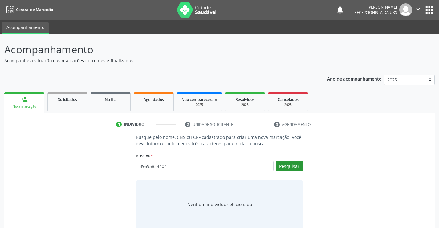
type input "39695824404"
click at [284, 164] on button "Pesquisar" at bounding box center [289, 165] width 27 height 10
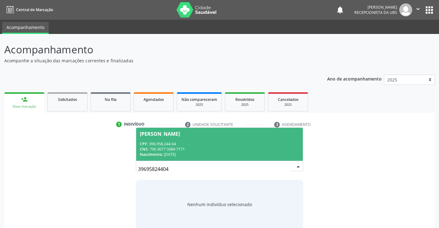
click at [218, 150] on div "CNS: 706 3077 5084 7171" at bounding box center [219, 148] width 159 height 5
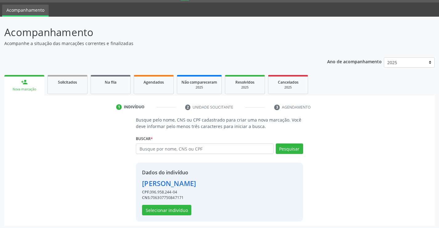
scroll to position [19, 0]
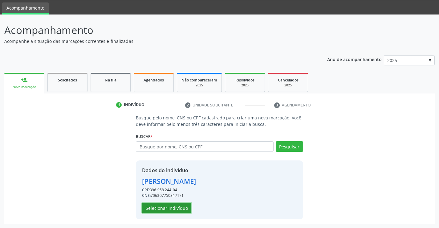
click at [161, 205] on button "Selecionar indivíduo" at bounding box center [166, 207] width 49 height 10
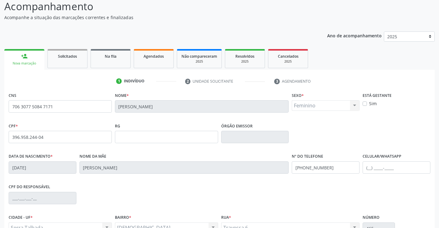
scroll to position [106, 0]
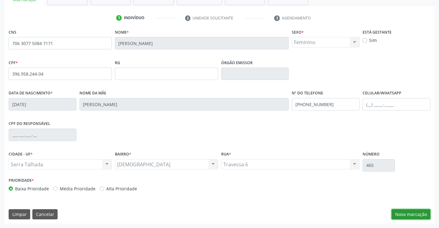
click at [408, 216] on button "Nova marcação" at bounding box center [410, 214] width 39 height 10
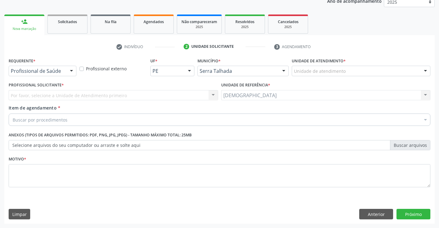
scroll to position [78, 0]
click at [71, 71] on div at bounding box center [71, 71] width 9 height 10
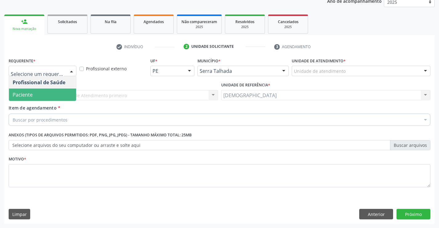
click at [56, 97] on span "Paciente" at bounding box center [42, 94] width 67 height 12
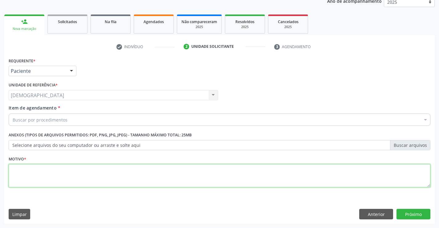
click at [47, 171] on textarea at bounding box center [220, 175] width 422 height 23
type textarea "."
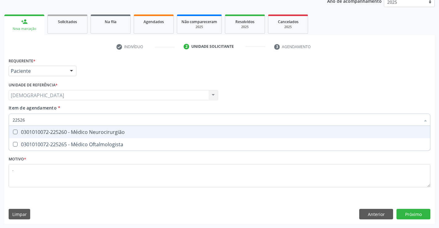
type input "225265"
click at [67, 133] on div "0301010072-225265 - Médico Oftalmologista" at bounding box center [220, 131] width 414 height 5
checkbox Oftalmologista "true"
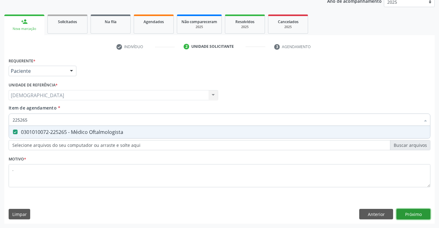
click at [424, 211] on div "Requerente * Paciente Profissional de Saúde Paciente Nenhum resultado encontrad…" at bounding box center [219, 139] width 430 height 167
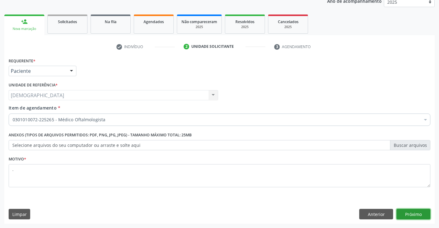
click at [415, 214] on button "Próximo" at bounding box center [413, 214] width 34 height 10
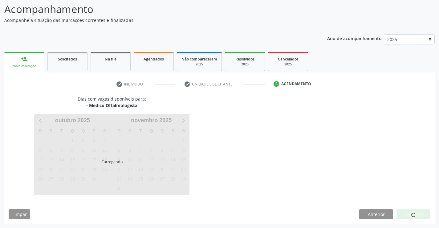
scroll to position [40, 0]
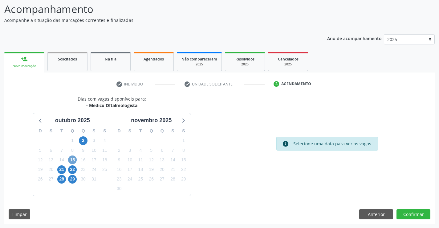
click at [71, 159] on span "15" at bounding box center [72, 159] width 9 height 9
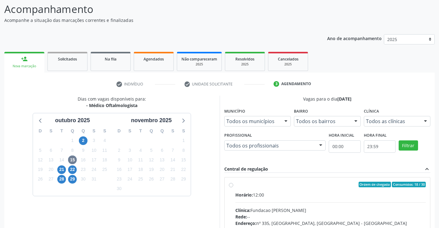
click at [273, 185] on div "Ordem de chegada Consumidos: 18 / 30" at bounding box center [330, 184] width 191 height 6
click at [233, 185] on input "Ordem de chegada Consumidos: 18 / 30 Horário: 12:00 Clínica: Fundacao Altino Ve…" at bounding box center [231, 184] width 4 height 6
radio input "true"
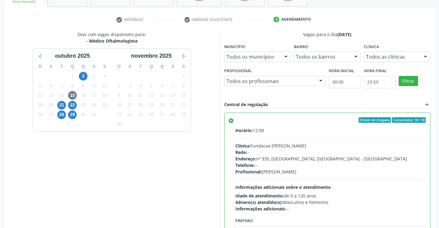
scroll to position [140, 0]
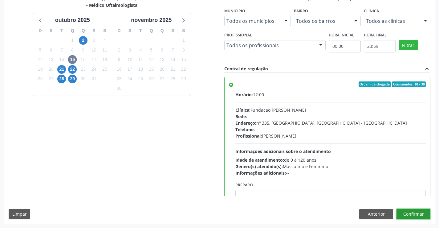
click at [408, 215] on button "Confirmar" at bounding box center [413, 214] width 34 height 10
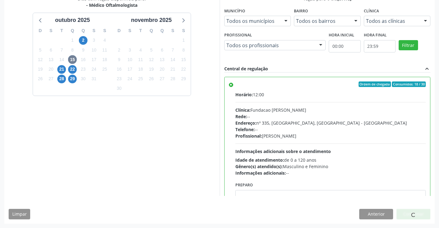
scroll to position [0, 0]
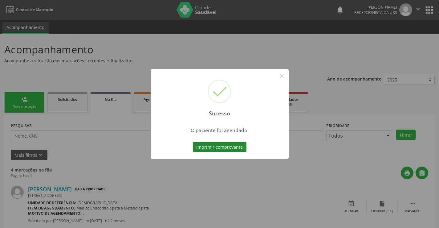
click at [227, 145] on button "Imprimir comprovante" at bounding box center [220, 147] width 54 height 10
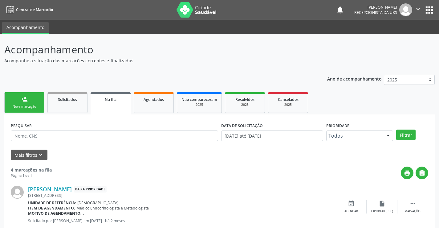
click at [22, 94] on link "person_add Nova marcação" at bounding box center [24, 102] width 40 height 21
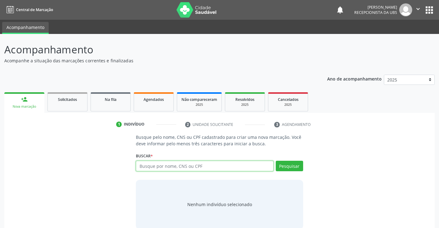
click at [214, 165] on input "text" at bounding box center [204, 165] width 137 height 10
type input "68193238400"
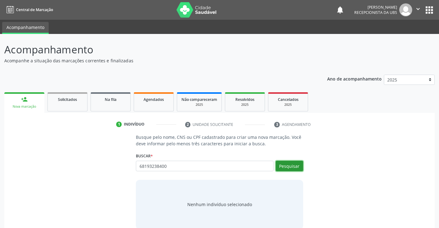
click at [295, 163] on button "Pesquisar" at bounding box center [289, 165] width 27 height 10
type input "68193238400"
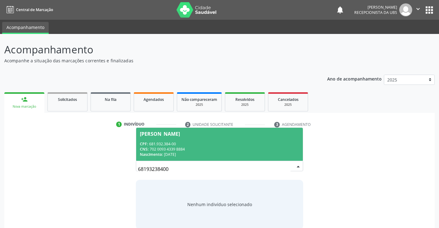
click at [244, 141] on div "CPF: 681.932.384-00" at bounding box center [219, 143] width 159 height 5
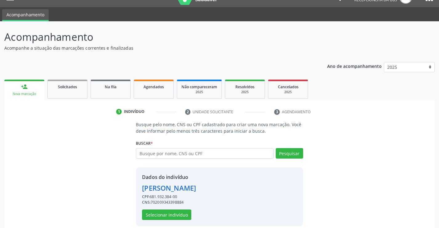
scroll to position [19, 0]
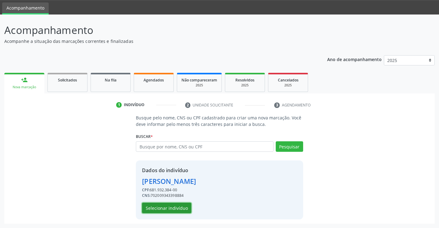
click at [165, 209] on button "Selecionar indivíduo" at bounding box center [166, 207] width 49 height 10
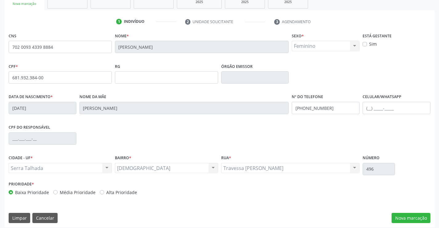
scroll to position [106, 0]
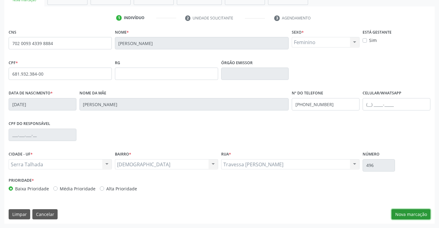
click at [408, 212] on button "Nova marcação" at bounding box center [410, 214] width 39 height 10
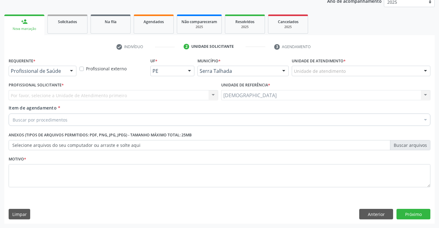
scroll to position [78, 0]
click at [71, 71] on div at bounding box center [71, 71] width 9 height 10
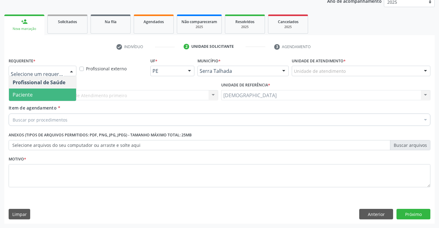
click at [60, 95] on span "Paciente" at bounding box center [42, 94] width 67 height 12
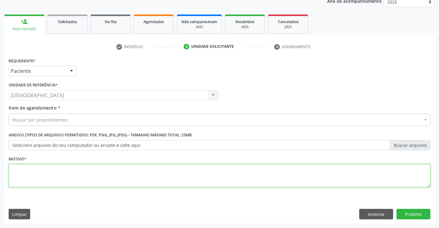
click at [59, 176] on textarea at bounding box center [220, 175] width 422 height 23
type textarea "."
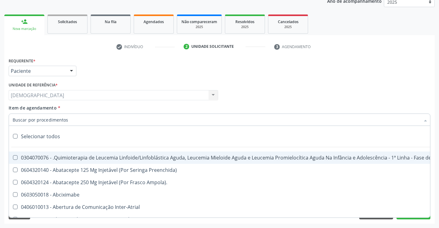
click at [64, 115] on div at bounding box center [220, 119] width 422 height 12
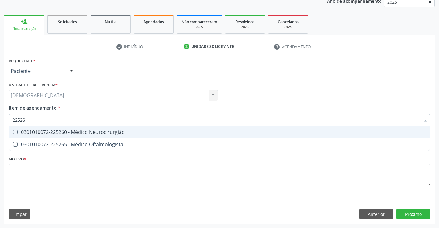
type input "225265"
click at [66, 129] on div "0301010072-225265 - Médico Oftalmologista" at bounding box center [220, 131] width 414 height 5
checkbox Oftalmologista "true"
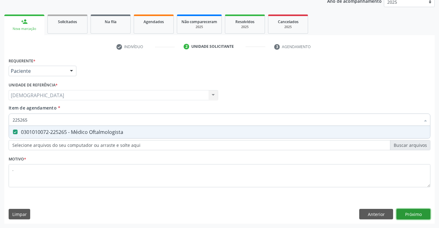
click at [404, 212] on div "Requerente * Paciente Profissional de Saúde Paciente Nenhum resultado encontrad…" at bounding box center [219, 139] width 430 height 167
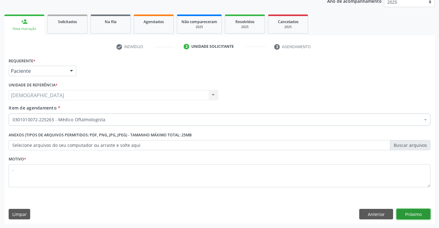
click at [407, 212] on button "Próximo" at bounding box center [413, 214] width 34 height 10
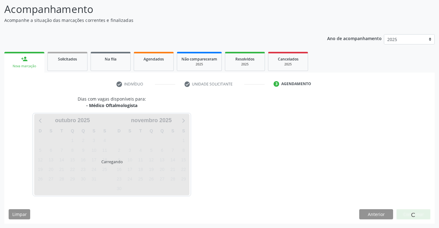
scroll to position [40, 0]
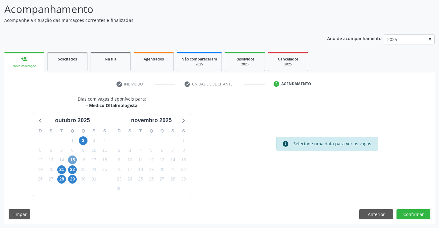
click at [73, 159] on span "15" at bounding box center [72, 159] width 9 height 9
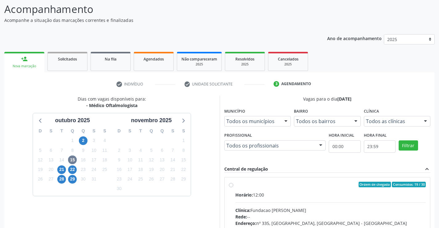
click at [262, 181] on div "Ordem de chegada Consumidos: 19 / 30 Horário: 12:00 Clínica: Fundacao Altino Ve…" at bounding box center [328, 228] width 206 height 103
radio input "true"
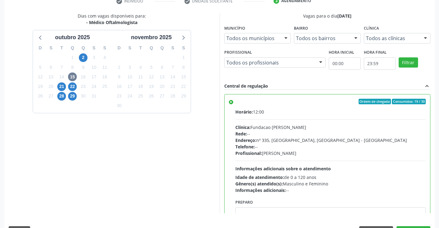
scroll to position [140, 0]
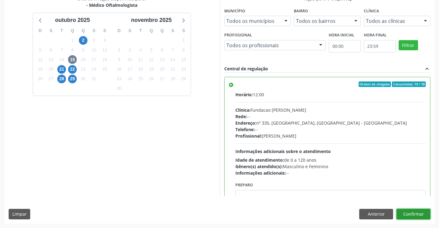
click at [408, 215] on button "Confirmar" at bounding box center [413, 214] width 34 height 10
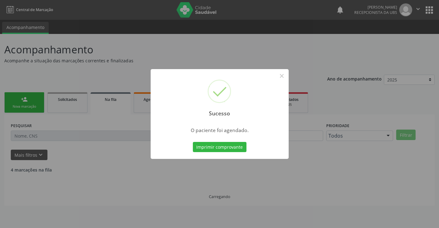
scroll to position [0, 0]
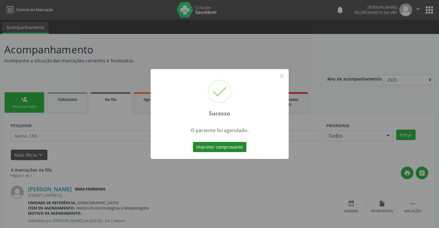
click at [224, 145] on button "Imprimir comprovante" at bounding box center [220, 147] width 54 height 10
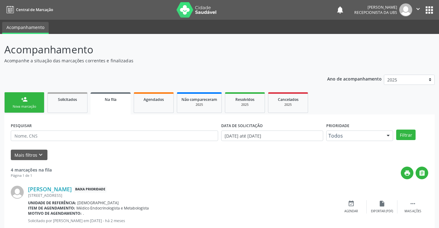
drag, startPoint x: 26, startPoint y: 99, endPoint x: 186, endPoint y: 99, distance: 159.2
click at [26, 99] on div "person_add" at bounding box center [24, 99] width 7 height 7
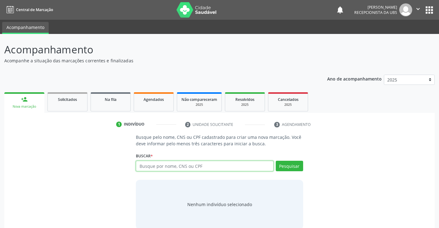
click at [204, 165] on input "text" at bounding box center [204, 165] width 137 height 10
type input "705008840766850"
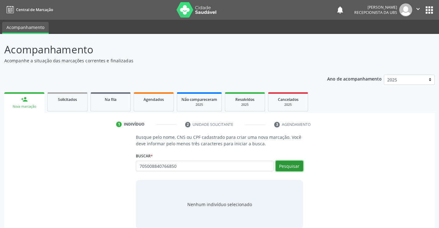
click at [296, 164] on button "Pesquisar" at bounding box center [289, 165] width 27 height 10
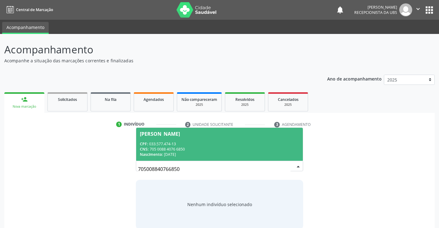
click at [227, 152] on div "Nascimento: 22/05/1974" at bounding box center [219, 154] width 159 height 5
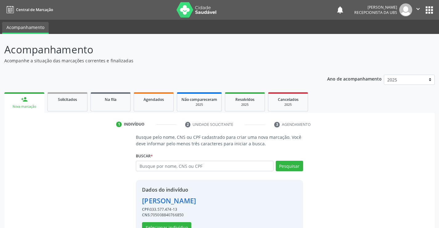
scroll to position [19, 0]
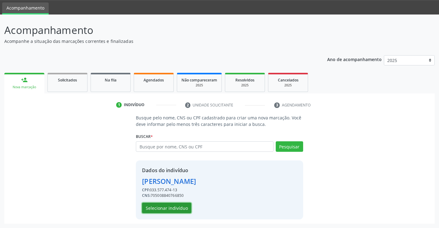
click at [169, 208] on button "Selecionar indivíduo" at bounding box center [166, 207] width 49 height 10
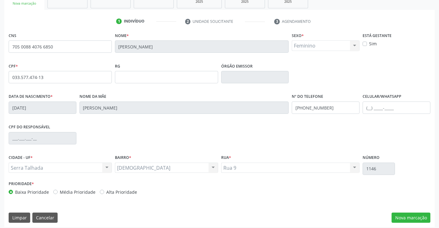
scroll to position [106, 0]
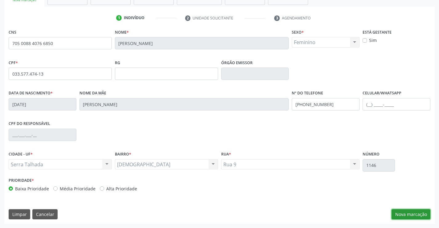
click at [405, 216] on button "Nova marcação" at bounding box center [410, 214] width 39 height 10
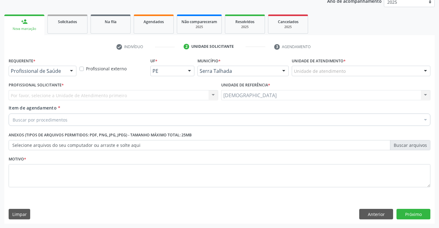
scroll to position [78, 0]
click at [71, 70] on div at bounding box center [71, 71] width 9 height 10
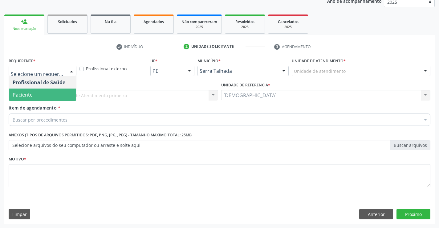
click at [53, 96] on span "Paciente" at bounding box center [42, 94] width 67 height 12
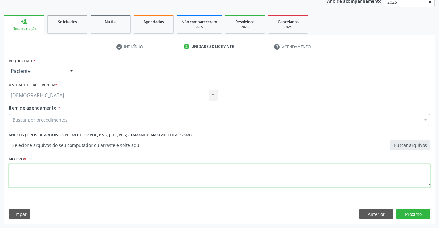
click at [54, 172] on textarea at bounding box center [220, 175] width 422 height 23
type textarea "."
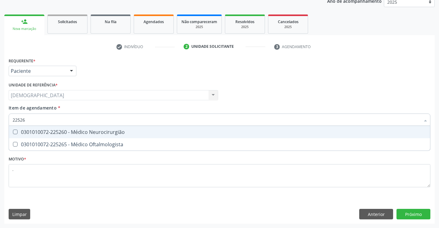
type input "225265"
click at [65, 130] on div "0301010072-225265 - Médico Oftalmologista" at bounding box center [220, 131] width 414 height 5
checkbox Oftalmologista "true"
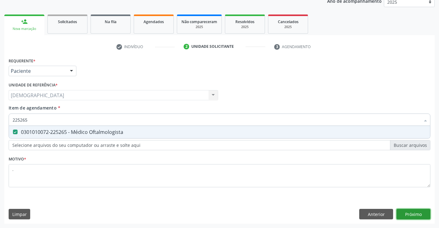
click at [416, 213] on div "Requerente * Paciente Profissional de Saúde Paciente Nenhum resultado encontrad…" at bounding box center [219, 139] width 430 height 167
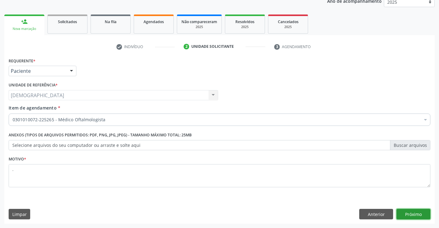
click at [417, 213] on button "Próximo" at bounding box center [413, 214] width 34 height 10
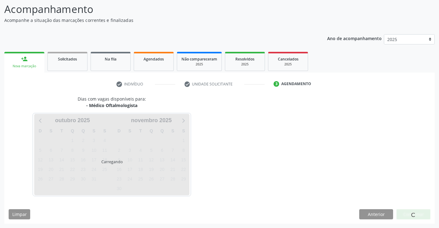
scroll to position [40, 0]
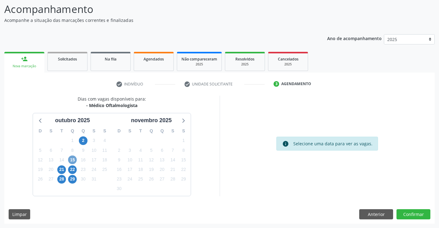
click at [69, 159] on span "15" at bounding box center [72, 159] width 9 height 9
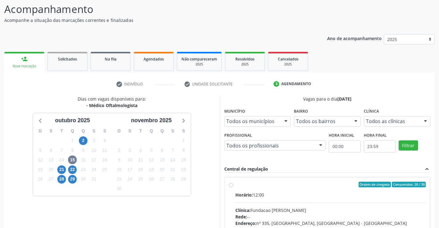
click at [238, 185] on div "Ordem de chegada Consumidos: 20 / 30" at bounding box center [330, 184] width 191 height 6
click at [233, 185] on input "Ordem de chegada Consumidos: 20 / 30 Horário: 12:00 Clínica: Fundacao Altino Ve…" at bounding box center [231, 184] width 4 height 6
radio input "true"
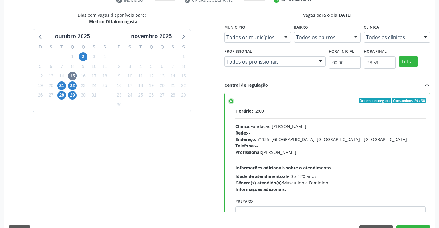
scroll to position [140, 0]
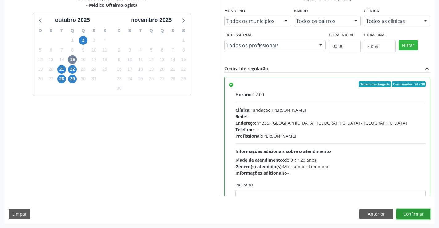
click at [413, 213] on button "Confirmar" at bounding box center [413, 214] width 34 height 10
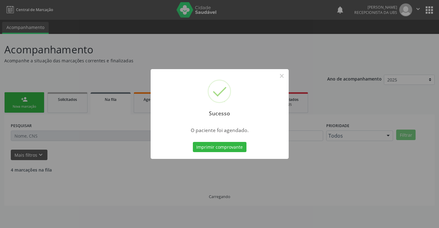
scroll to position [0, 0]
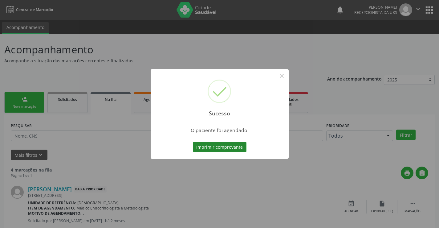
click at [224, 147] on button "Imprimir comprovante" at bounding box center [220, 147] width 54 height 10
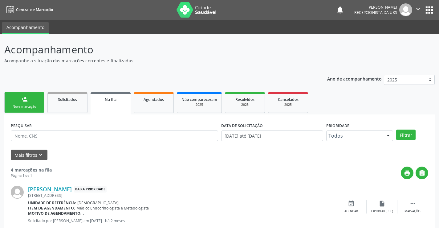
click at [26, 108] on div "Nova marcação" at bounding box center [24, 106] width 31 height 5
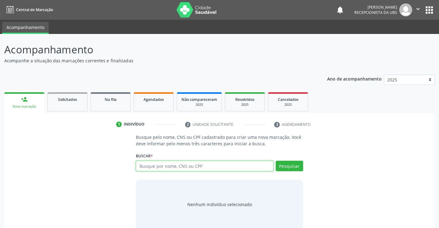
click at [147, 168] on input "text" at bounding box center [204, 165] width 137 height 10
type input "00027264408"
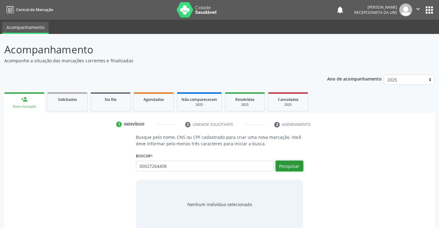
click at [283, 164] on button "Pesquisar" at bounding box center [289, 165] width 27 height 10
type input "00027264408"
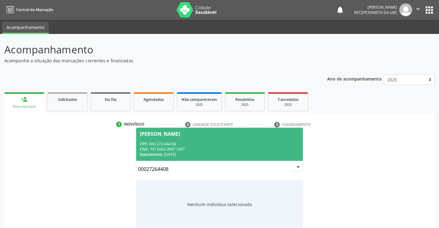
click at [176, 148] on div "CNS: 707 6062 3947 1697" at bounding box center [219, 148] width 159 height 5
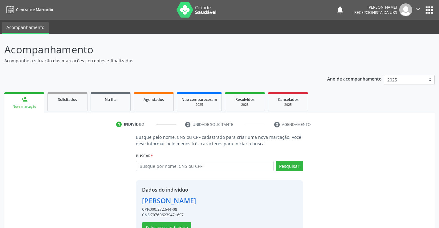
scroll to position [19, 0]
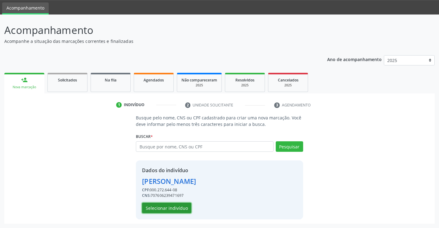
click at [159, 207] on button "Selecionar indivíduo" at bounding box center [166, 207] width 49 height 10
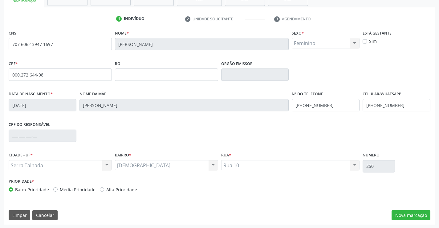
scroll to position [106, 0]
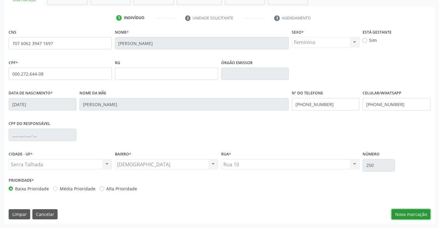
click at [409, 216] on button "Nova marcação" at bounding box center [410, 214] width 39 height 10
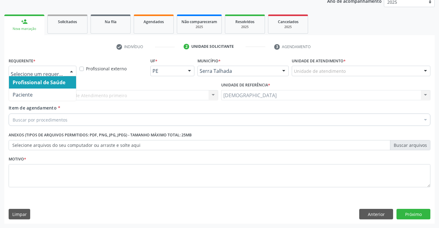
click at [73, 72] on div at bounding box center [71, 71] width 9 height 10
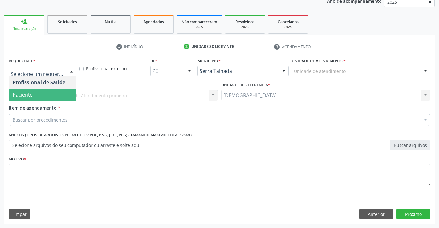
click at [47, 94] on span "Paciente" at bounding box center [42, 94] width 67 height 12
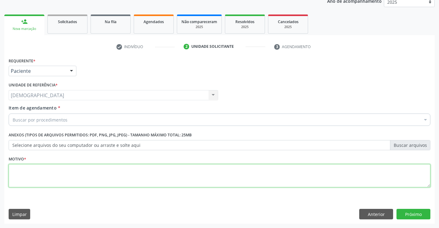
click at [47, 167] on textarea at bounding box center [220, 175] width 422 height 23
type textarea "."
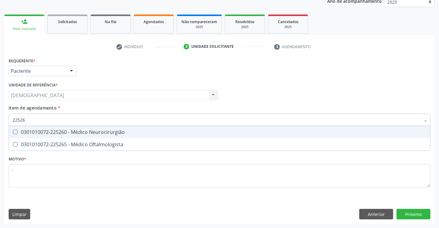
type input "225265"
click at [57, 133] on div "0301010072-225265 - Médico Oftalmologista" at bounding box center [220, 131] width 414 height 5
checkbox Oftalmologista "true"
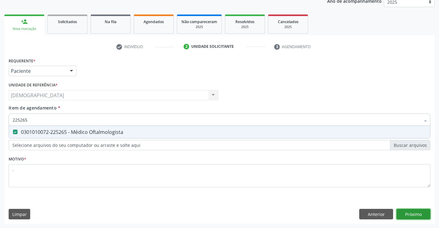
click at [413, 214] on div "Requerente * Paciente Profissional de Saúde Paciente Nenhum resultado encontrad…" at bounding box center [219, 139] width 430 height 167
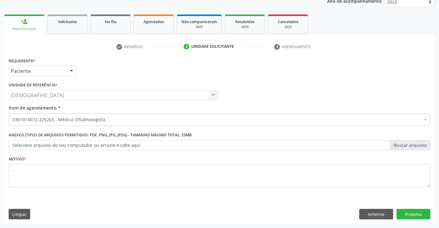
click at [69, 69] on div at bounding box center [71, 71] width 9 height 10
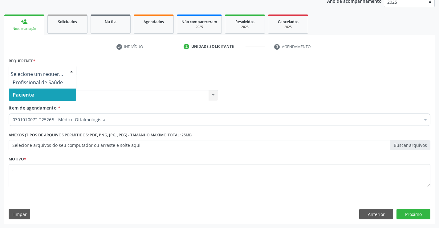
click at [57, 93] on span "Paciente" at bounding box center [42, 94] width 67 height 12
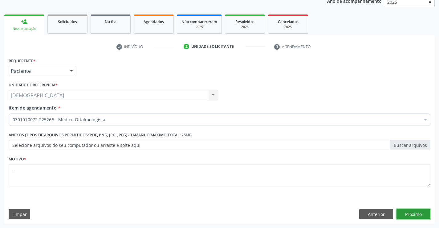
click at [416, 211] on button "Próximo" at bounding box center [413, 214] width 34 height 10
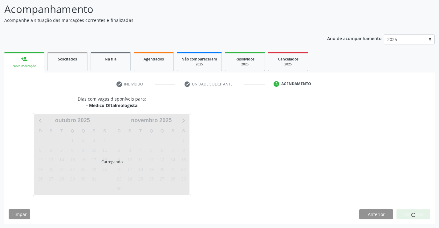
scroll to position [40, 0]
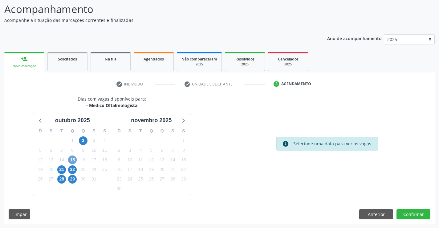
click at [73, 158] on span "15" at bounding box center [72, 159] width 9 height 9
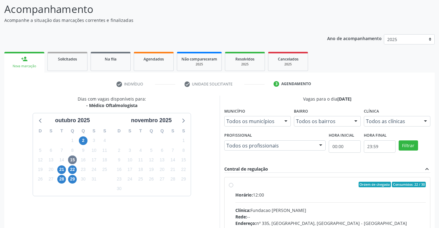
click at [296, 181] on div "Ordem de chegada Consumidos: 22 / 30 Horário: 12:00 Clínica: Fundacao Altino Ve…" at bounding box center [328, 228] width 206 height 103
radio input "true"
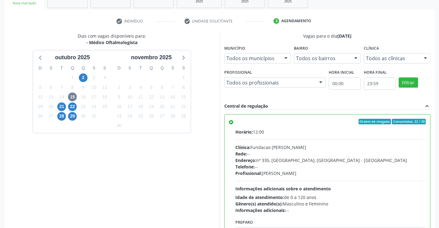
scroll to position [140, 0]
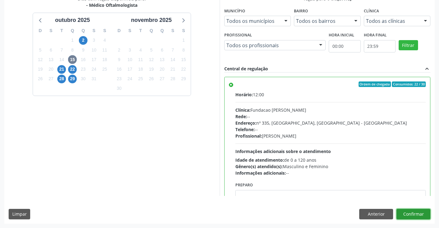
click at [412, 213] on button "Confirmar" at bounding box center [413, 214] width 34 height 10
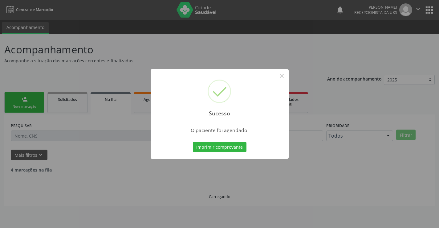
scroll to position [0, 0]
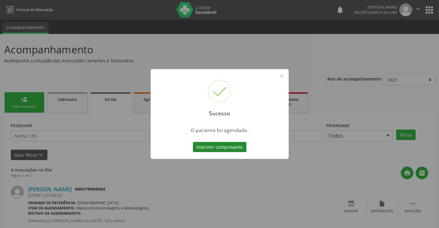
click at [198, 144] on button "Imprimir comprovante" at bounding box center [220, 147] width 54 height 10
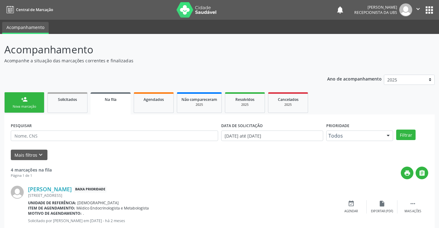
click at [37, 108] on div "Nova marcação" at bounding box center [24, 106] width 31 height 5
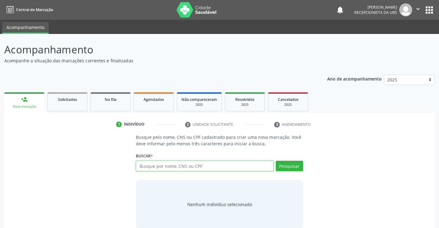
click at [183, 168] on input "text" at bounding box center [204, 165] width 137 height 10
type input "7011008827458193"
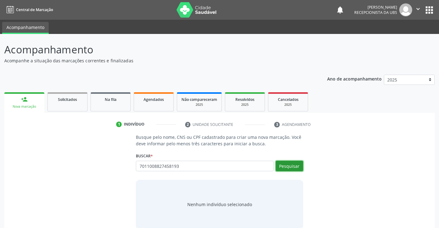
click at [286, 167] on button "Pesquisar" at bounding box center [289, 165] width 27 height 10
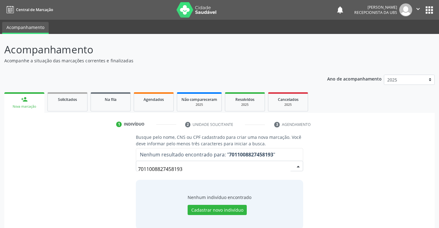
click at [190, 170] on input "7011008827458193" at bounding box center [214, 169] width 152 height 12
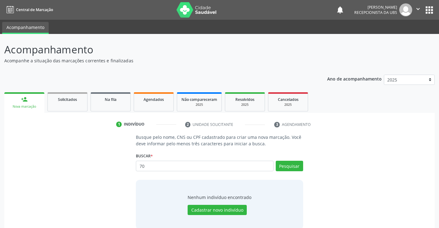
type input "7"
type input "rita maria feitosa"
click at [293, 166] on button "Pesquisar" at bounding box center [289, 165] width 27 height 10
type input "rita maria feitosa"
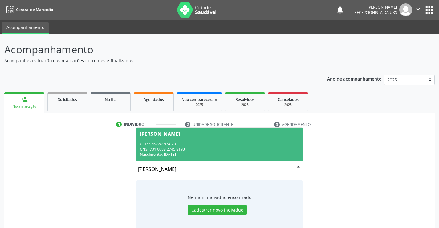
click at [246, 152] on div "Nascimento: 29/05/1950" at bounding box center [219, 154] width 159 height 5
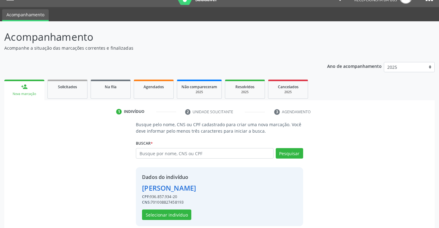
scroll to position [19, 0]
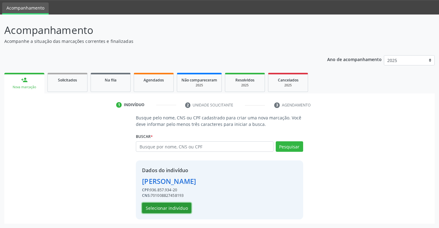
click at [177, 207] on button "Selecionar indivíduo" at bounding box center [166, 207] width 49 height 10
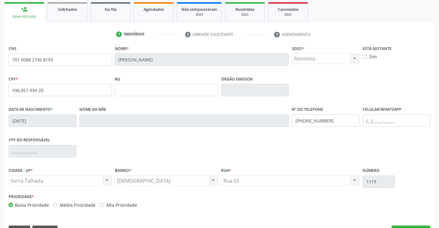
scroll to position [106, 0]
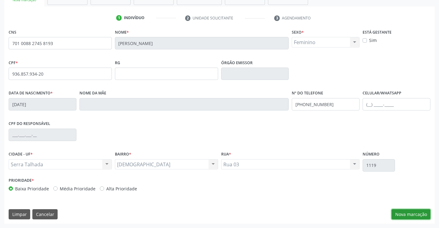
click at [402, 210] on button "Nova marcação" at bounding box center [410, 214] width 39 height 10
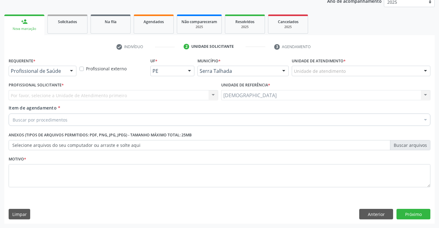
scroll to position [78, 0]
click at [404, 213] on button "Próximo" at bounding box center [413, 214] width 34 height 10
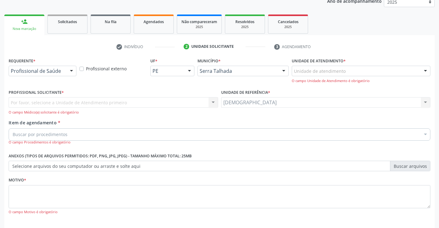
click at [71, 72] on div at bounding box center [71, 71] width 9 height 10
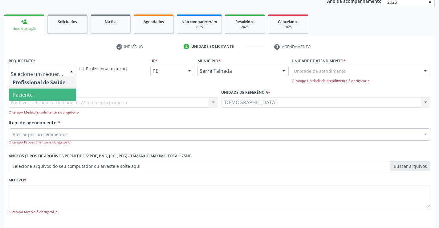
click at [56, 92] on span "Paciente" at bounding box center [42, 94] width 67 height 12
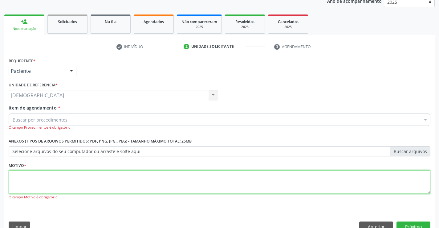
click at [25, 175] on textarea at bounding box center [220, 181] width 422 height 23
type textarea "."
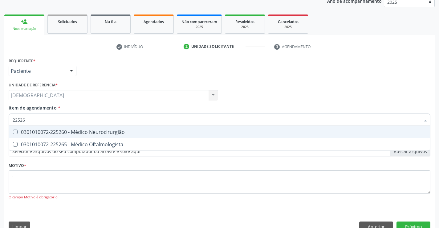
type input "225265"
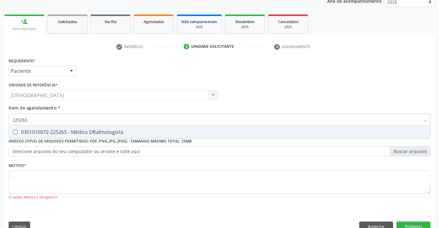
click at [44, 129] on div "0301010072-225265 - Médico Oftalmologista" at bounding box center [220, 131] width 414 height 5
checkbox Oftalmologista "true"
click at [409, 221] on button "Próximo" at bounding box center [413, 226] width 34 height 10
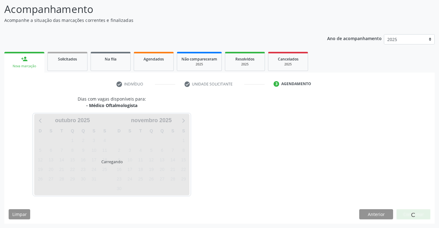
scroll to position [40, 0]
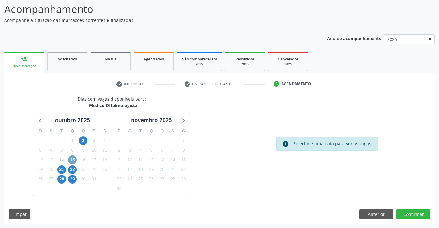
click at [72, 159] on span "15" at bounding box center [72, 159] width 9 height 9
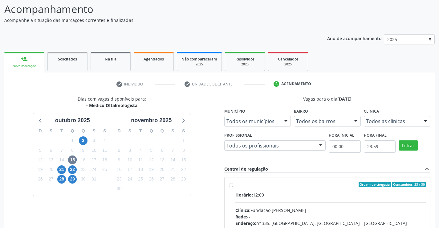
click at [412, 215] on div "Rede: --" at bounding box center [330, 216] width 191 height 6
click at [233, 187] on input "Ordem de chegada Consumidos: 23 / 30 Horário: 12:00 Clínica: Fundacao Altino Ve…" at bounding box center [231, 184] width 4 height 6
radio input "true"
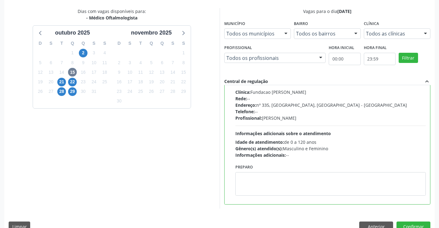
scroll to position [140, 0]
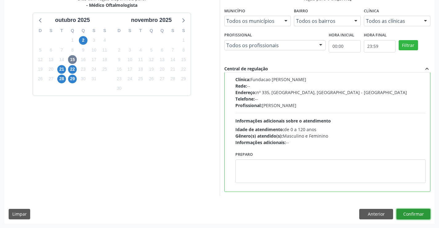
click at [409, 213] on button "Confirmar" at bounding box center [413, 214] width 34 height 10
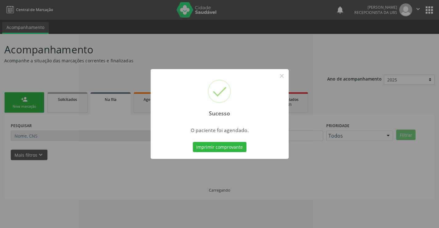
scroll to position [0, 0]
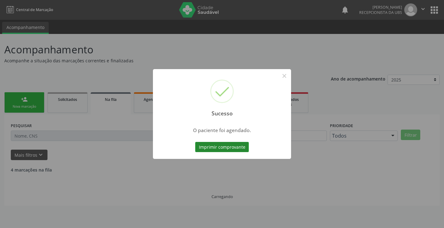
click at [221, 148] on button "Imprimir comprovante" at bounding box center [222, 147] width 54 height 10
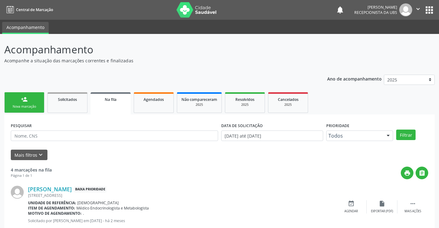
click at [34, 108] on div "Nova marcação" at bounding box center [24, 106] width 31 height 5
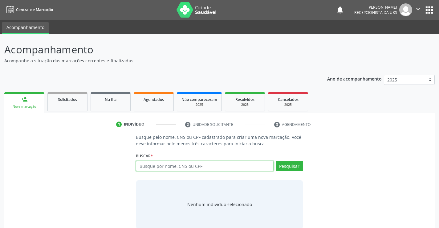
click at [218, 166] on input "text" at bounding box center [204, 165] width 137 height 10
type input "70030398843530"
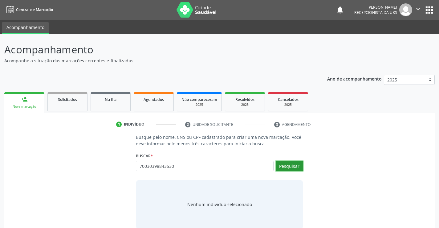
click at [292, 166] on button "Pesquisar" at bounding box center [289, 165] width 27 height 10
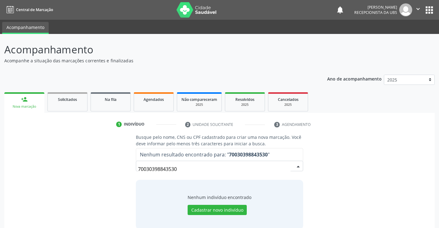
click at [211, 178] on div "Busque pelo nome, CNS ou CPF cadastrado para criar uma nova marcação. Você deve…" at bounding box center [220, 181] width 176 height 95
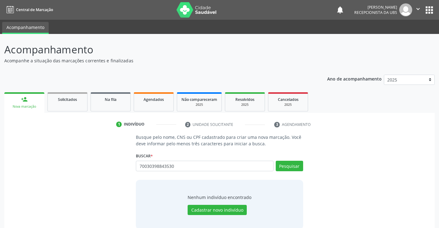
click at [208, 171] on div "70030398843530 Busque por nome, CNS ou CPF Nenhum resultado encontrado para: " …" at bounding box center [219, 167] width 167 height 15
click at [206, 169] on input "70030398843530" at bounding box center [204, 165] width 137 height 10
type input "7"
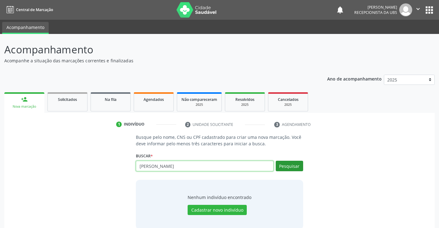
type input "monica souza de oliveira"
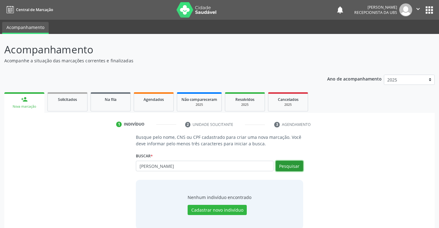
click at [284, 165] on button "Pesquisar" at bounding box center [289, 165] width 27 height 10
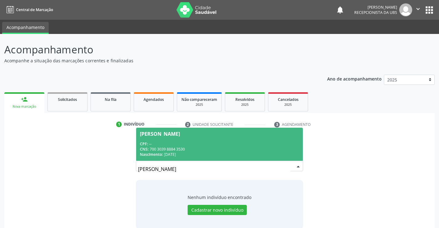
click at [209, 160] on span "Monica Souza de Oliveira CPF: -- CNS: 700 3039 8884 3530 Nascimento: 03/03/1995" at bounding box center [219, 144] width 166 height 33
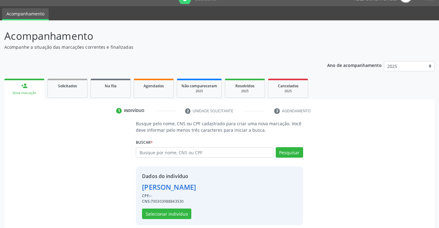
scroll to position [19, 0]
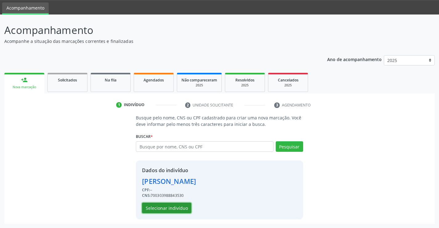
click at [176, 207] on button "Selecionar indivíduo" at bounding box center [166, 207] width 49 height 10
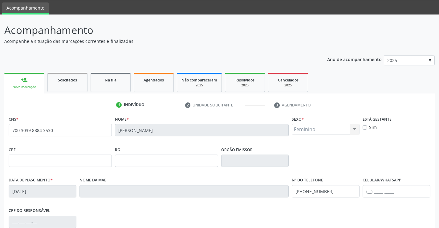
scroll to position [106, 0]
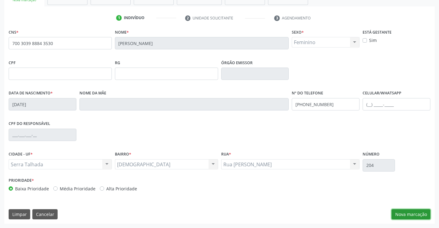
click at [414, 212] on button "Nova marcação" at bounding box center [410, 214] width 39 height 10
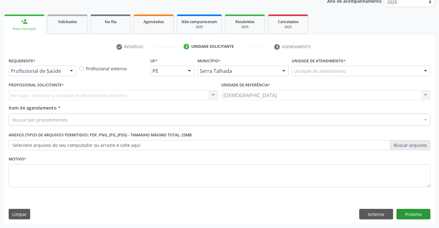
scroll to position [78, 0]
click at [71, 71] on div at bounding box center [71, 71] width 9 height 10
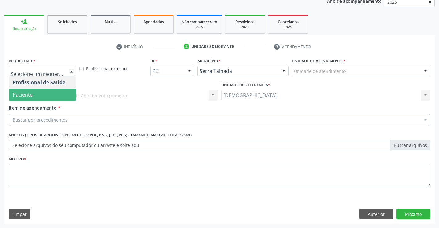
click at [48, 92] on span "Paciente" at bounding box center [42, 94] width 67 height 12
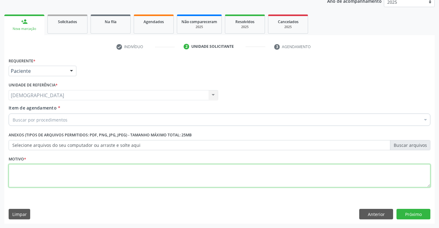
click at [33, 177] on textarea at bounding box center [220, 175] width 422 height 23
type textarea "."
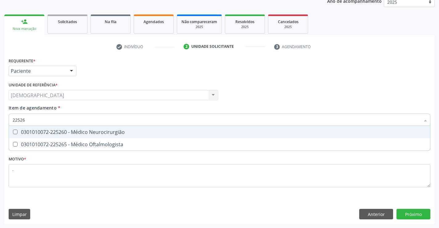
type input "225265"
click at [52, 130] on div "0301010072-225265 - Médico Oftalmologista" at bounding box center [220, 131] width 414 height 5
checkbox Oftalmologista "true"
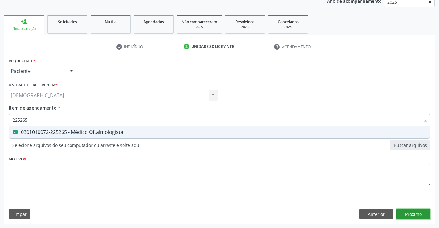
click at [398, 211] on div "Requerente * Paciente Profissional de Saúde Paciente Nenhum resultado encontrad…" at bounding box center [219, 139] width 430 height 167
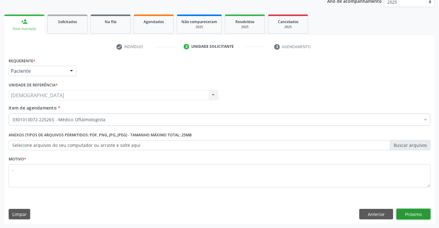
click at [416, 213] on button "Próximo" at bounding box center [413, 214] width 34 height 10
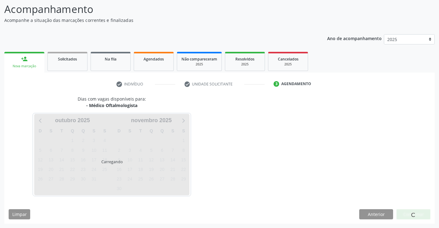
scroll to position [40, 0]
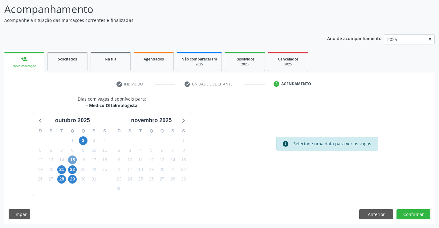
click at [70, 160] on span "15" at bounding box center [72, 159] width 9 height 9
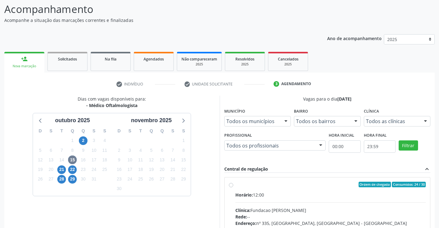
click at [255, 189] on label "Ordem de chegada Consumidos: 24 / 30 Horário: 12:00 Clínica: Fundacao Altino Ve…" at bounding box center [330, 228] width 191 height 95
click at [233, 187] on input "Ordem de chegada Consumidos: 24 / 30 Horário: 12:00 Clínica: Fundacao Altino Ve…" at bounding box center [231, 184] width 4 height 6
radio input "true"
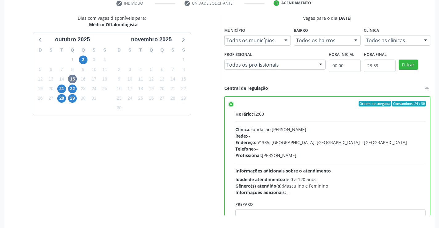
scroll to position [140, 0]
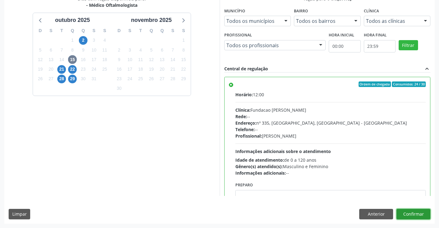
click at [409, 210] on button "Confirmar" at bounding box center [413, 214] width 34 height 10
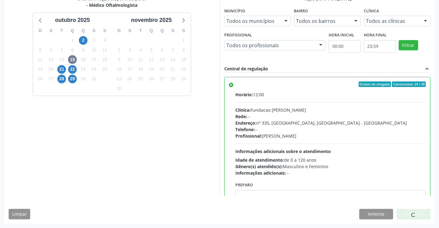
scroll to position [0, 0]
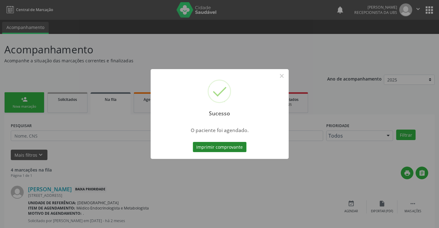
click at [225, 144] on button "Imprimir comprovante" at bounding box center [220, 147] width 54 height 10
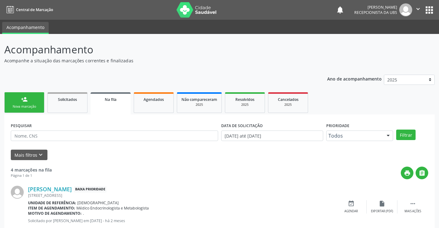
click at [29, 108] on div "Nova marcação" at bounding box center [24, 106] width 31 height 5
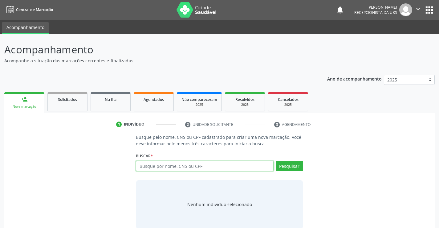
click at [196, 164] on input "text" at bounding box center [204, 165] width 137 height 10
type input "898005894786969"
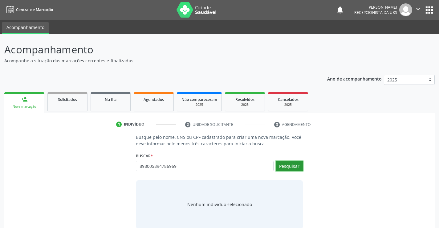
click at [287, 163] on button "Pesquisar" at bounding box center [289, 165] width 27 height 10
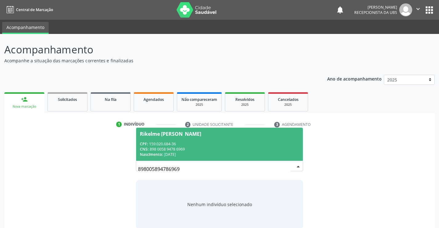
click at [244, 155] on div "Nascimento: 20/09/2016" at bounding box center [219, 154] width 159 height 5
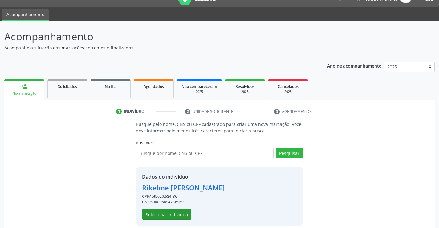
scroll to position [19, 0]
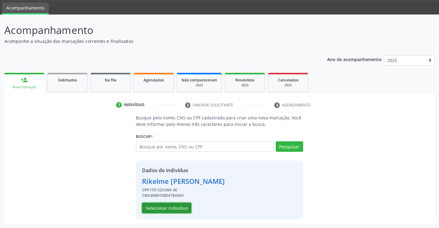
click at [174, 206] on button "Selecionar indivíduo" at bounding box center [166, 207] width 49 height 10
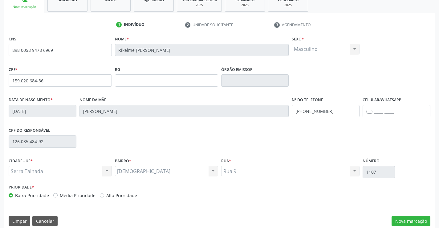
scroll to position [106, 0]
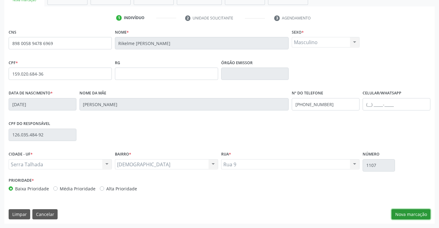
click at [411, 214] on button "Nova marcação" at bounding box center [410, 214] width 39 height 10
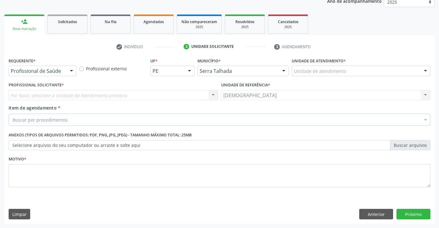
click at [72, 71] on div at bounding box center [71, 71] width 9 height 10
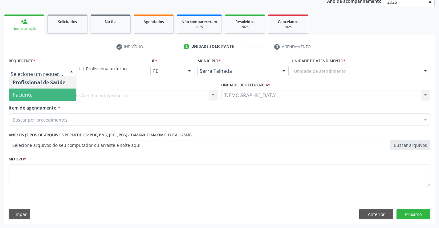
click at [32, 92] on span "Paciente" at bounding box center [23, 94] width 20 height 7
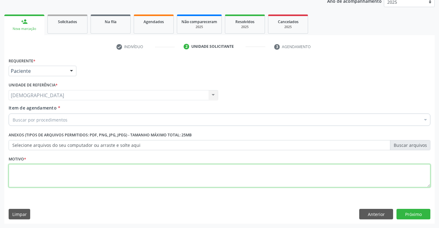
click at [37, 175] on textarea at bounding box center [220, 175] width 422 height 23
type textarea "."
click at [97, 118] on div "Buscar por procedimentos" at bounding box center [220, 119] width 422 height 12
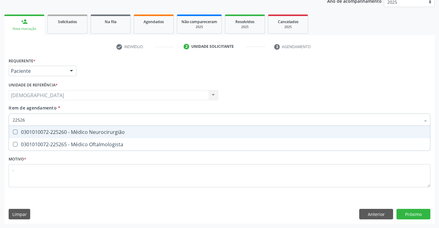
type input "225265"
click at [111, 132] on div "0301010072-225265 - Médico Oftalmologista" at bounding box center [220, 131] width 414 height 5
checkbox Oftalmologista "true"
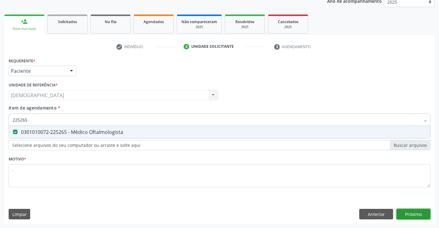
click at [414, 211] on div "Requerente * Paciente Profissional de Saúde Paciente Nenhum resultado encontrad…" at bounding box center [219, 139] width 430 height 167
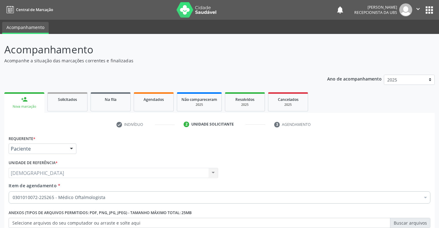
scroll to position [78, 0]
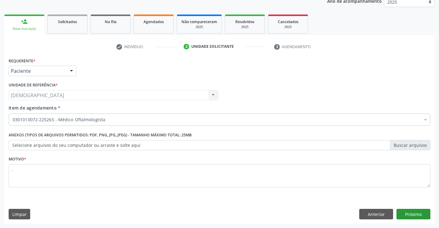
click at [416, 212] on button "Próximo" at bounding box center [413, 214] width 34 height 10
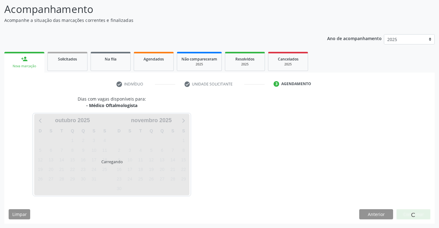
scroll to position [40, 0]
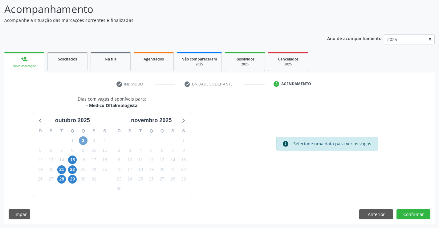
click at [81, 141] on span "2" at bounding box center [83, 140] width 9 height 9
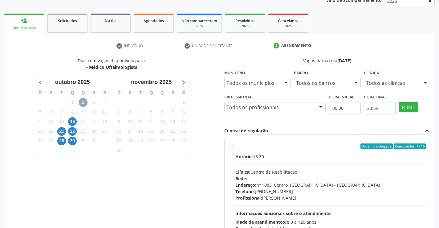
scroll to position [108, 0]
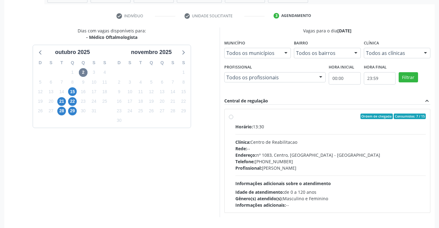
click at [238, 118] on div "Ordem de chegada Consumidos: 7 / 15" at bounding box center [330, 116] width 191 height 6
click at [233, 118] on input "Ordem de chegada Consumidos: 7 / 15 Horário: 13:30 Clínica: Centro de Reabilita…" at bounding box center [231, 116] width 4 height 6
radio input "true"
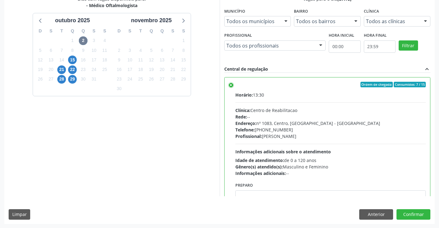
scroll to position [140, 0]
click at [420, 212] on button "Confirmar" at bounding box center [413, 214] width 34 height 10
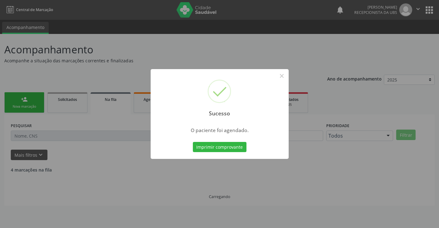
scroll to position [0, 0]
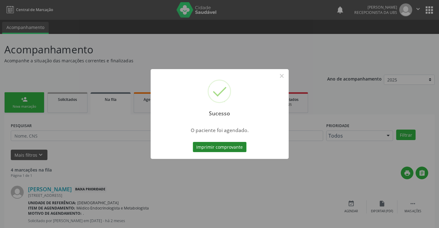
click at [224, 148] on button "Imprimir comprovante" at bounding box center [220, 147] width 54 height 10
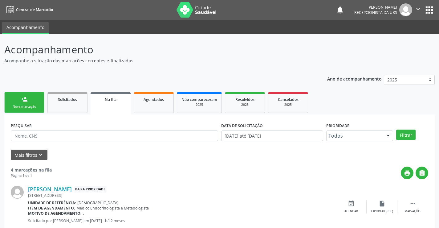
click at [20, 100] on link "person_add Nova marcação" at bounding box center [24, 102] width 40 height 21
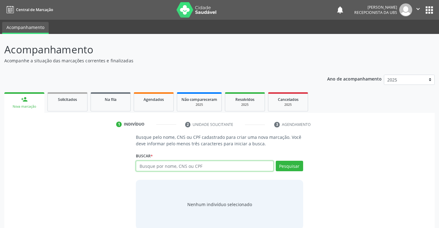
click at [220, 166] on input "text" at bounding box center [204, 165] width 137 height 10
click at [177, 168] on input "text" at bounding box center [204, 165] width 137 height 10
type input "09851387428"
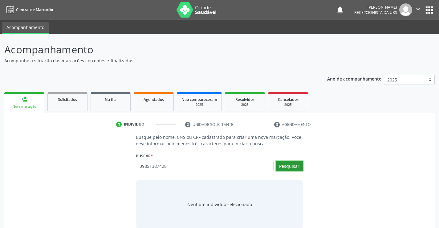
click at [280, 164] on button "Pesquisar" at bounding box center [289, 165] width 27 height 10
type input "09851387428"
click at [48, 179] on div "Busque pelo nome, CNS ou CPF cadastrado para criar uma nova marcação. Você deve…" at bounding box center [220, 181] width 422 height 95
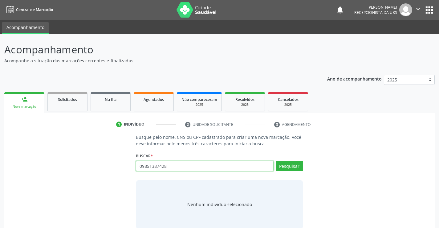
click at [210, 168] on input "09851387428" at bounding box center [204, 165] width 137 height 10
type input "0"
type input "06412584455"
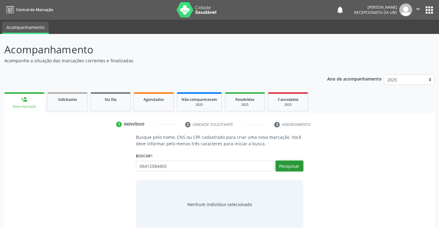
click at [283, 168] on button "Pesquisar" at bounding box center [289, 165] width 27 height 10
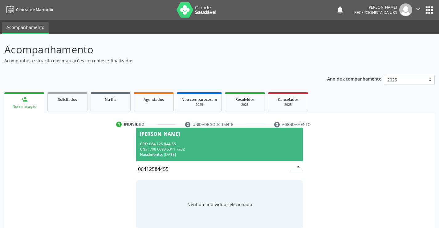
click at [235, 140] on span "[PERSON_NAME] CPF: 064.125.844-55 CNS: 708 6090 5311 7282 Nascimento: [DATE]" at bounding box center [219, 144] width 166 height 33
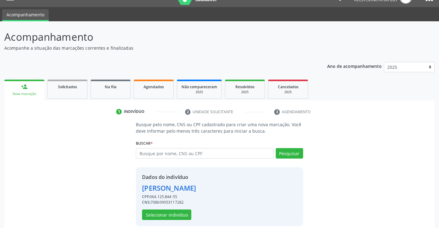
scroll to position [19, 0]
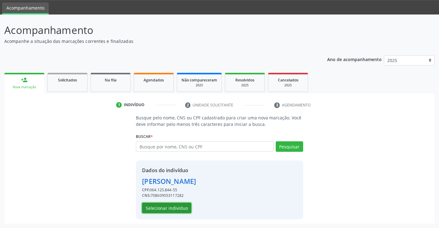
click at [182, 209] on button "Selecionar indivíduo" at bounding box center [166, 207] width 49 height 10
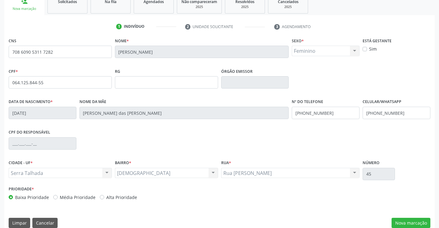
scroll to position [106, 0]
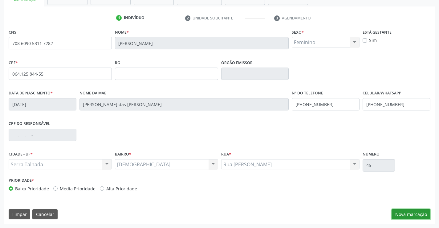
click at [412, 214] on button "Nova marcação" at bounding box center [410, 214] width 39 height 10
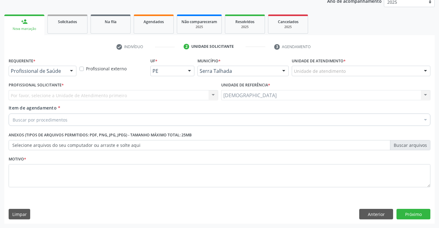
scroll to position [78, 0]
click at [73, 69] on div at bounding box center [71, 71] width 9 height 10
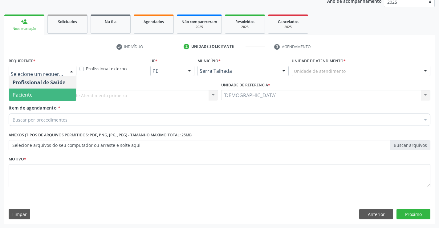
drag, startPoint x: 40, startPoint y: 95, endPoint x: 38, endPoint y: 116, distance: 21.6
click at [39, 95] on span "Paciente" at bounding box center [42, 94] width 67 height 12
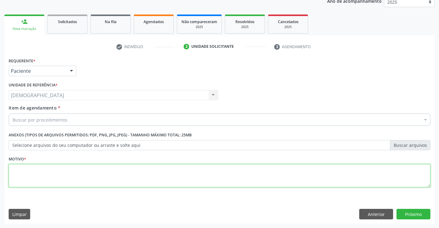
click at [30, 174] on textarea at bounding box center [220, 175] width 422 height 23
type textarea "."
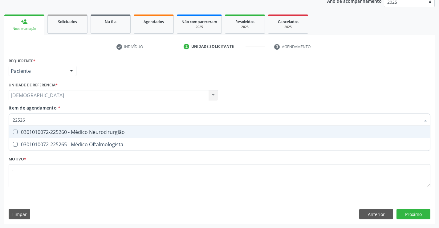
type input "225265"
click at [58, 129] on div "0301010072-225265 - Médico Oftalmologista" at bounding box center [220, 131] width 414 height 5
checkbox Oftalmologista "true"
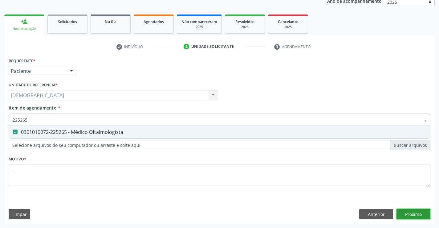
click at [413, 209] on div "Requerente * Paciente Profissional de Saúde Paciente Nenhum resultado encontrad…" at bounding box center [219, 139] width 430 height 167
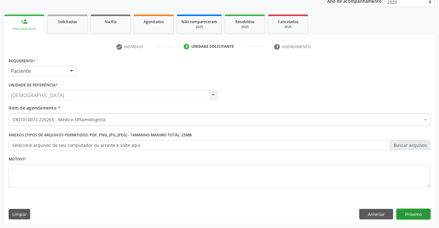
click at [401, 216] on button "Próximo" at bounding box center [413, 214] width 34 height 10
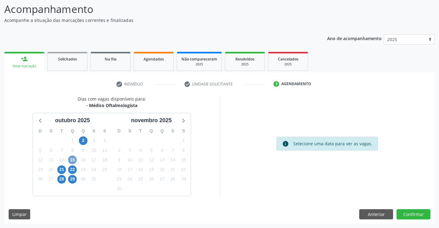
click at [74, 160] on span "15" at bounding box center [72, 159] width 9 height 9
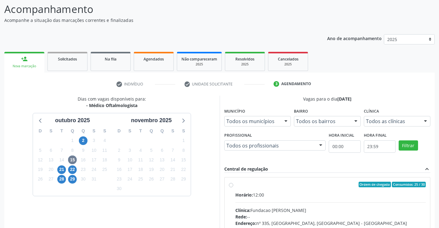
click at [254, 189] on label "Ordem de chegada Consumidos: 25 / 30 Horário: 12:00 Clínica: Fundacao [PERSON_N…" at bounding box center [330, 228] width 191 height 95
click at [233, 187] on input "Ordem de chegada Consumidos: 25 / 30 Horário: 12:00 Clínica: Fundacao [PERSON_N…" at bounding box center [231, 184] width 4 height 6
radio input "true"
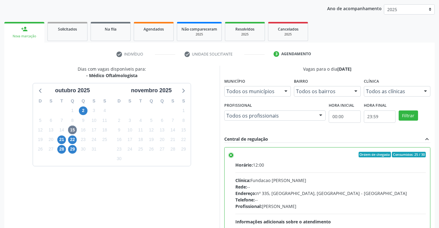
scroll to position [140, 0]
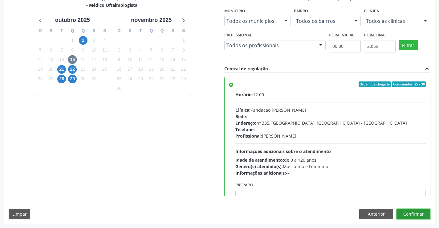
click at [414, 213] on button "Confirmar" at bounding box center [413, 214] width 34 height 10
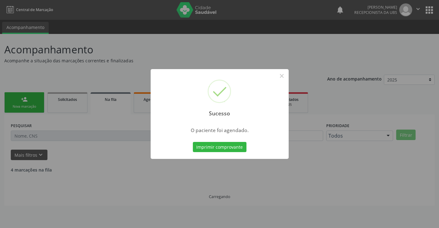
scroll to position [0, 0]
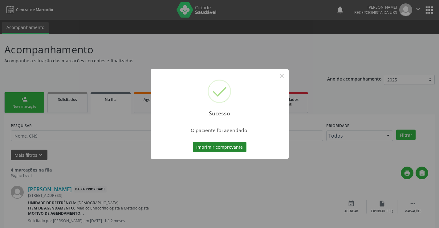
click at [239, 147] on button "Imprimir comprovante" at bounding box center [220, 147] width 54 height 10
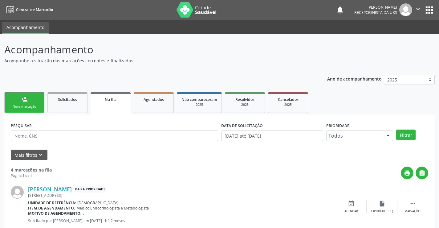
click at [24, 103] on link "person_add Nova marcação" at bounding box center [24, 102] width 40 height 21
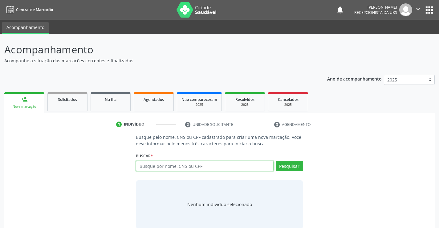
click at [159, 164] on input "text" at bounding box center [204, 165] width 137 height 10
type input "08844508486"
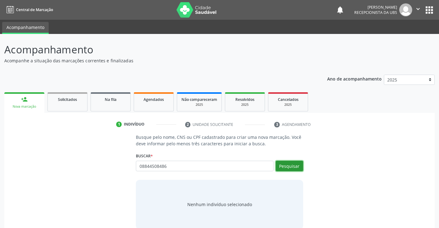
click at [295, 167] on button "Pesquisar" at bounding box center [289, 165] width 27 height 10
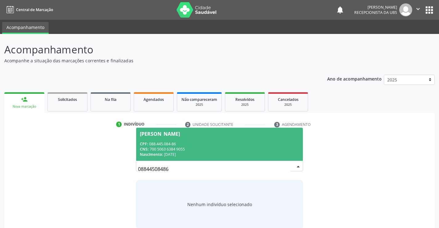
click at [231, 152] on div "Nascimento: [DATE]" at bounding box center [219, 154] width 159 height 5
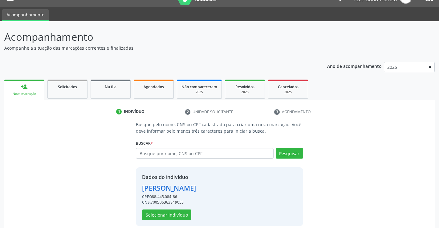
scroll to position [19, 0]
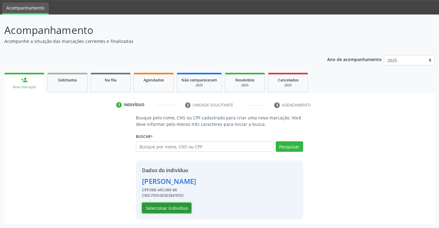
click at [174, 209] on button "Selecionar indivíduo" at bounding box center [166, 207] width 49 height 10
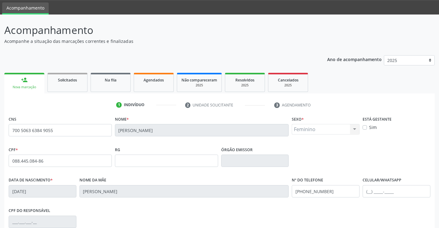
scroll to position [106, 0]
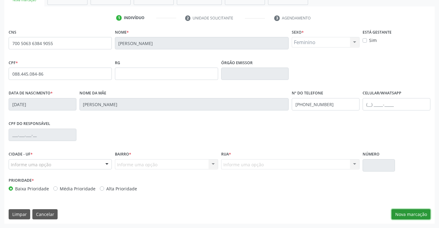
click at [410, 213] on button "Nova marcação" at bounding box center [410, 214] width 39 height 10
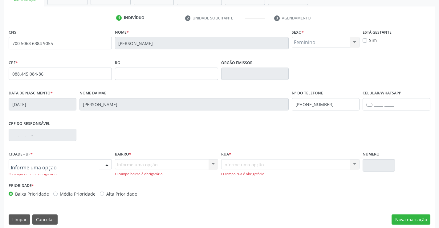
click at [105, 164] on div at bounding box center [106, 164] width 9 height 10
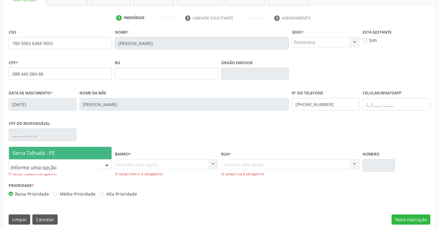
click at [82, 153] on span "Serra Talhada - PE" at bounding box center [60, 153] width 103 height 12
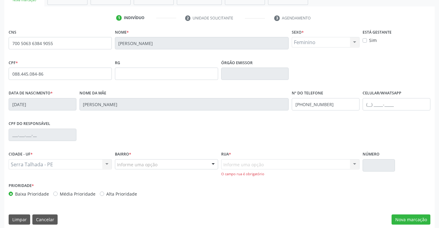
click at [209, 166] on div at bounding box center [213, 164] width 9 height 10
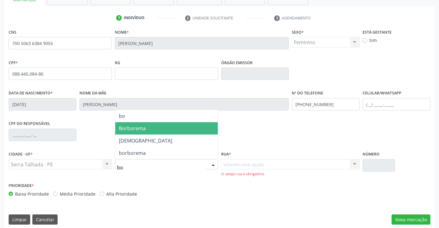
type input "bom"
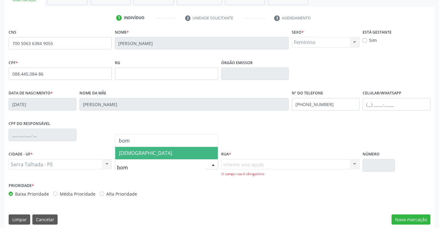
click at [144, 150] on span "[DEMOGRAPHIC_DATA]" at bounding box center [166, 153] width 103 height 12
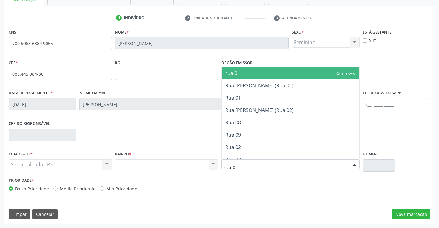
type input "rua 09"
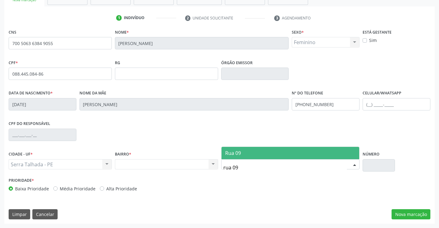
click at [266, 155] on span "Rua 09" at bounding box center [290, 153] width 138 height 12
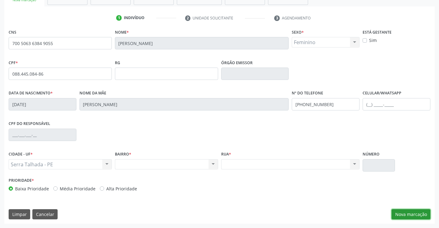
click at [402, 213] on button "Nova marcação" at bounding box center [410, 214] width 39 height 10
